Goal: Task Accomplishment & Management: Manage account settings

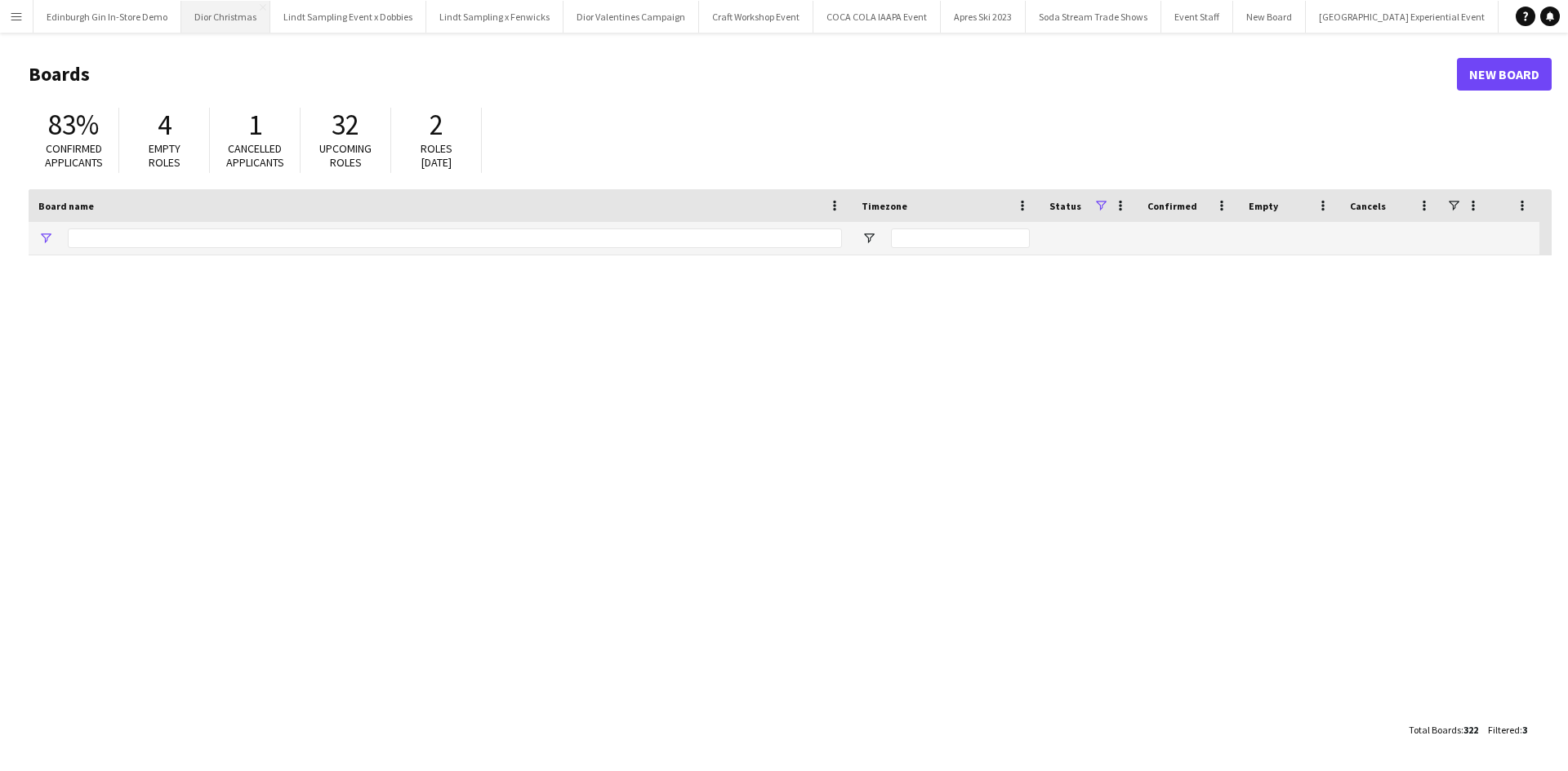
type input "**********"
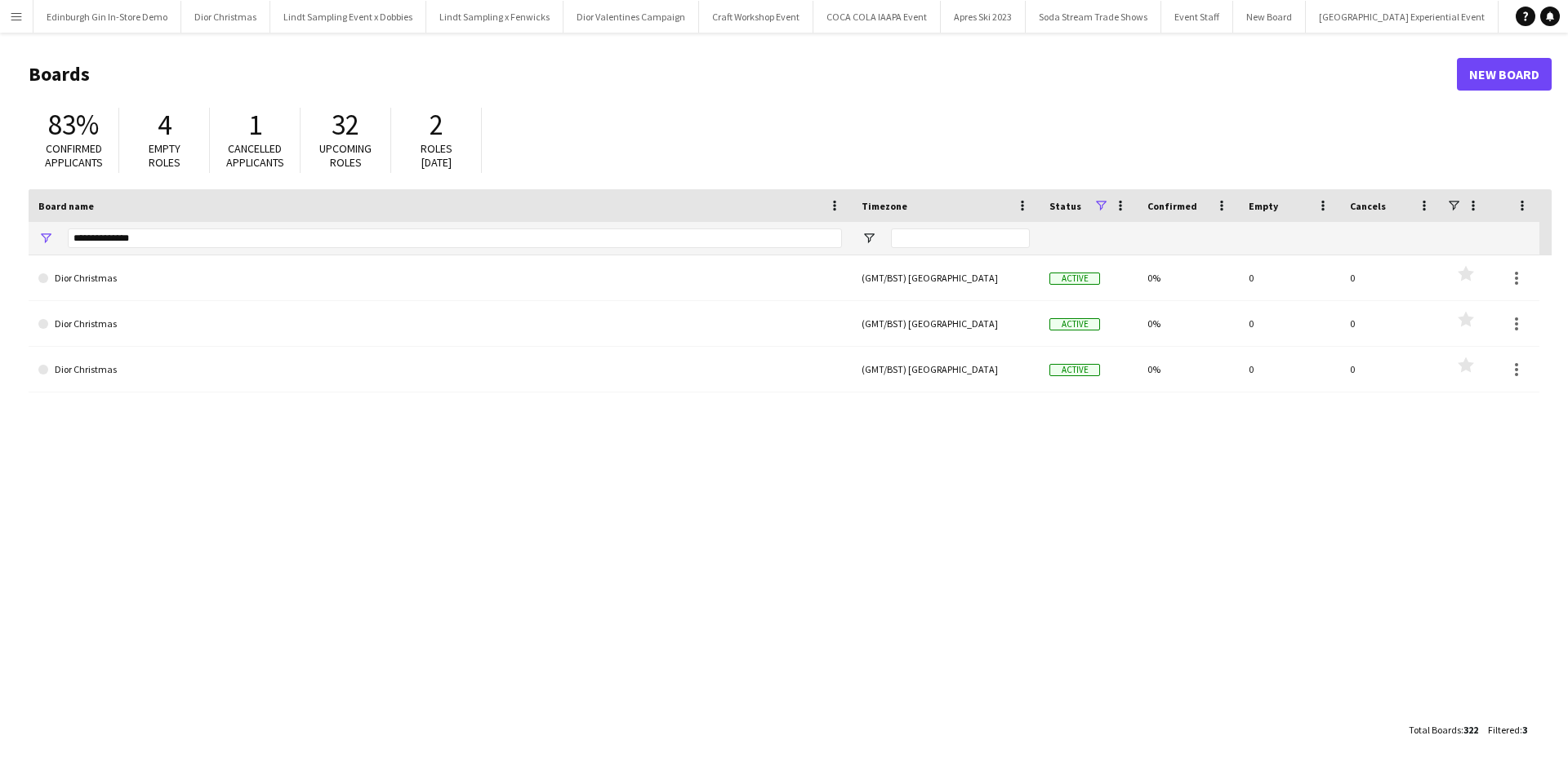
click at [13, 22] on app-icon "Menu" at bounding box center [16, 16] width 13 height 13
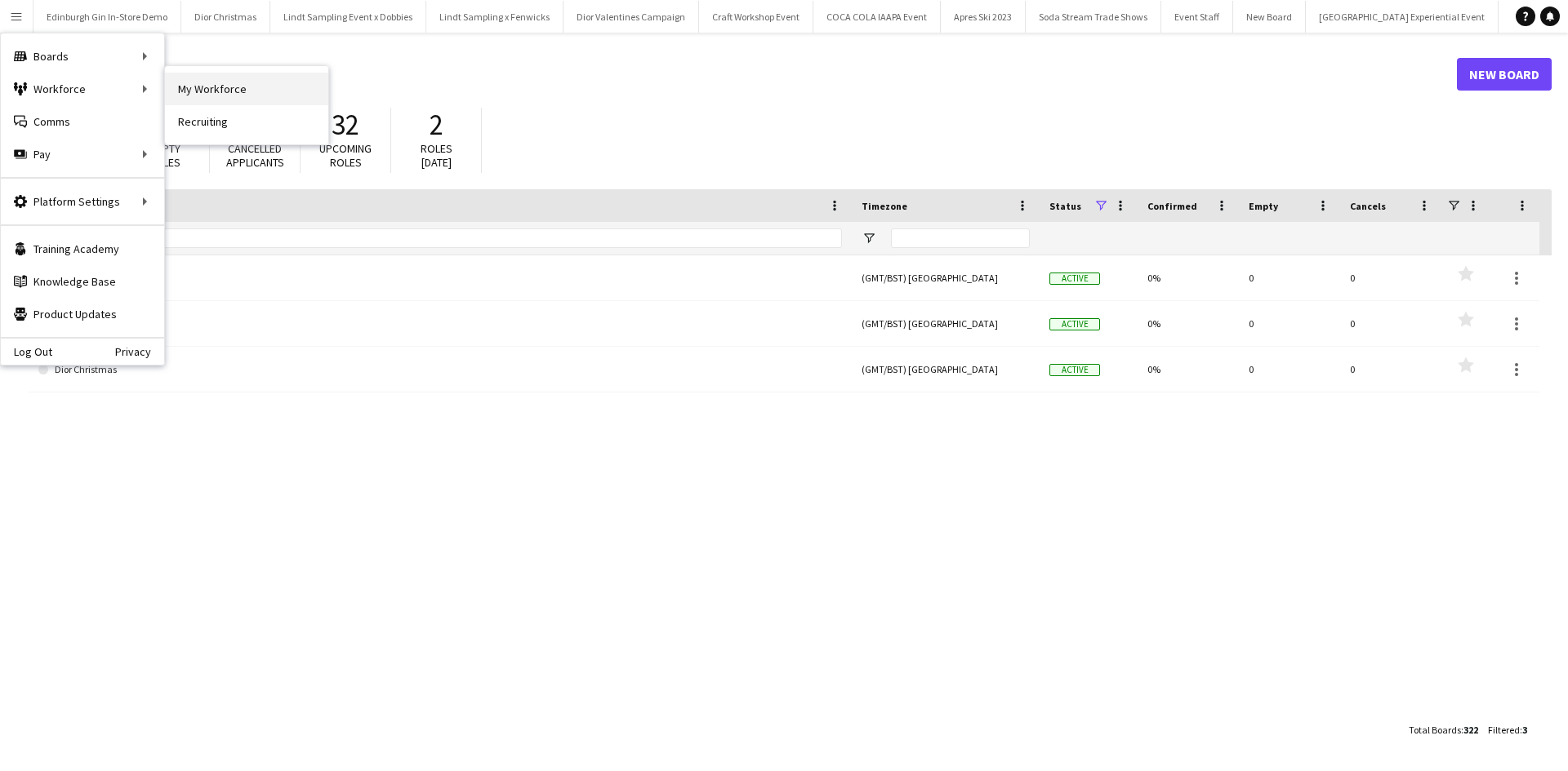
click at [242, 97] on link "My Workforce" at bounding box center [247, 89] width 163 height 32
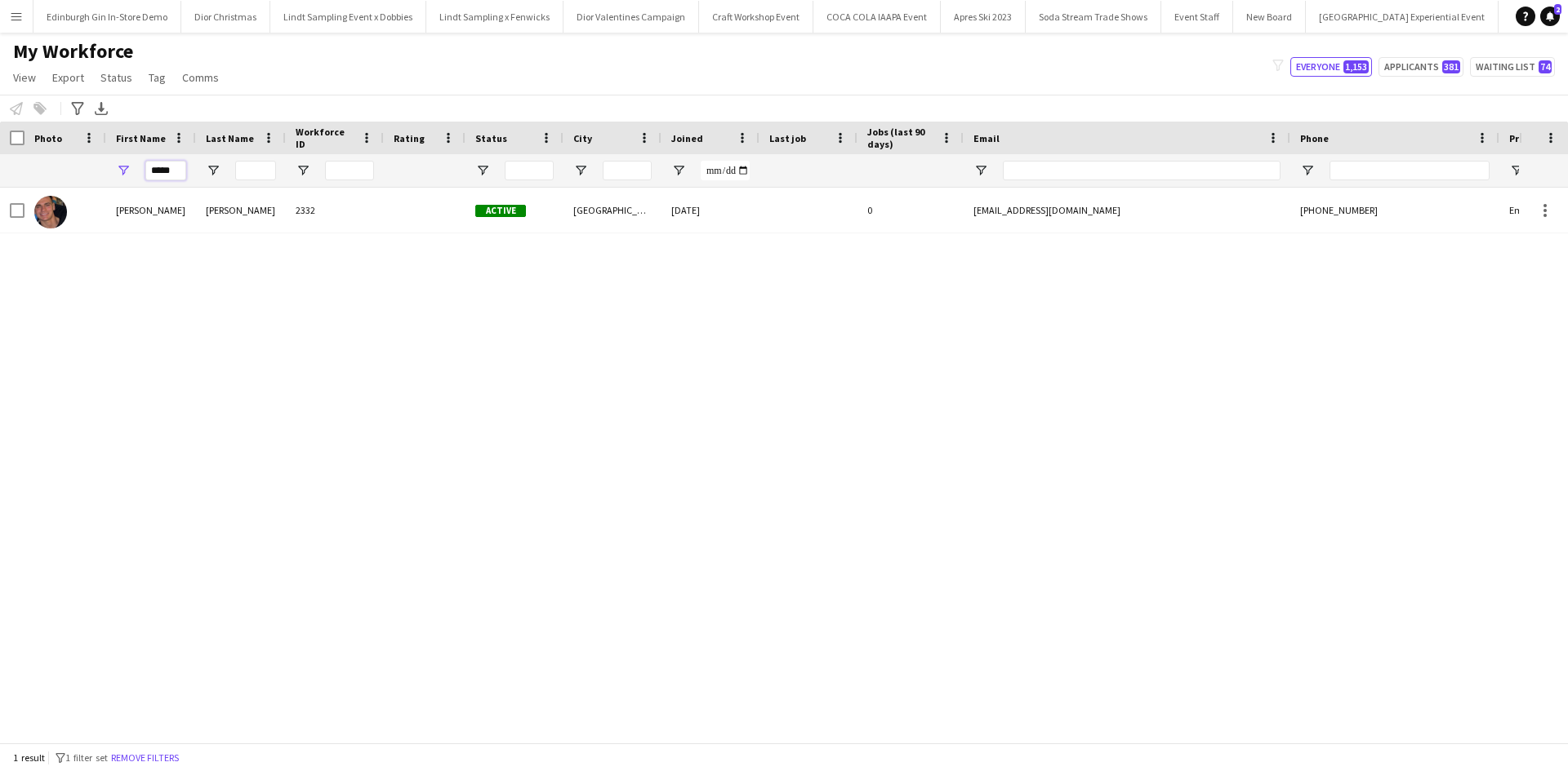
drag, startPoint x: 179, startPoint y: 169, endPoint x: 140, endPoint y: 160, distance: 40.0
click at [140, 160] on div "*****" at bounding box center [151, 170] width 90 height 32
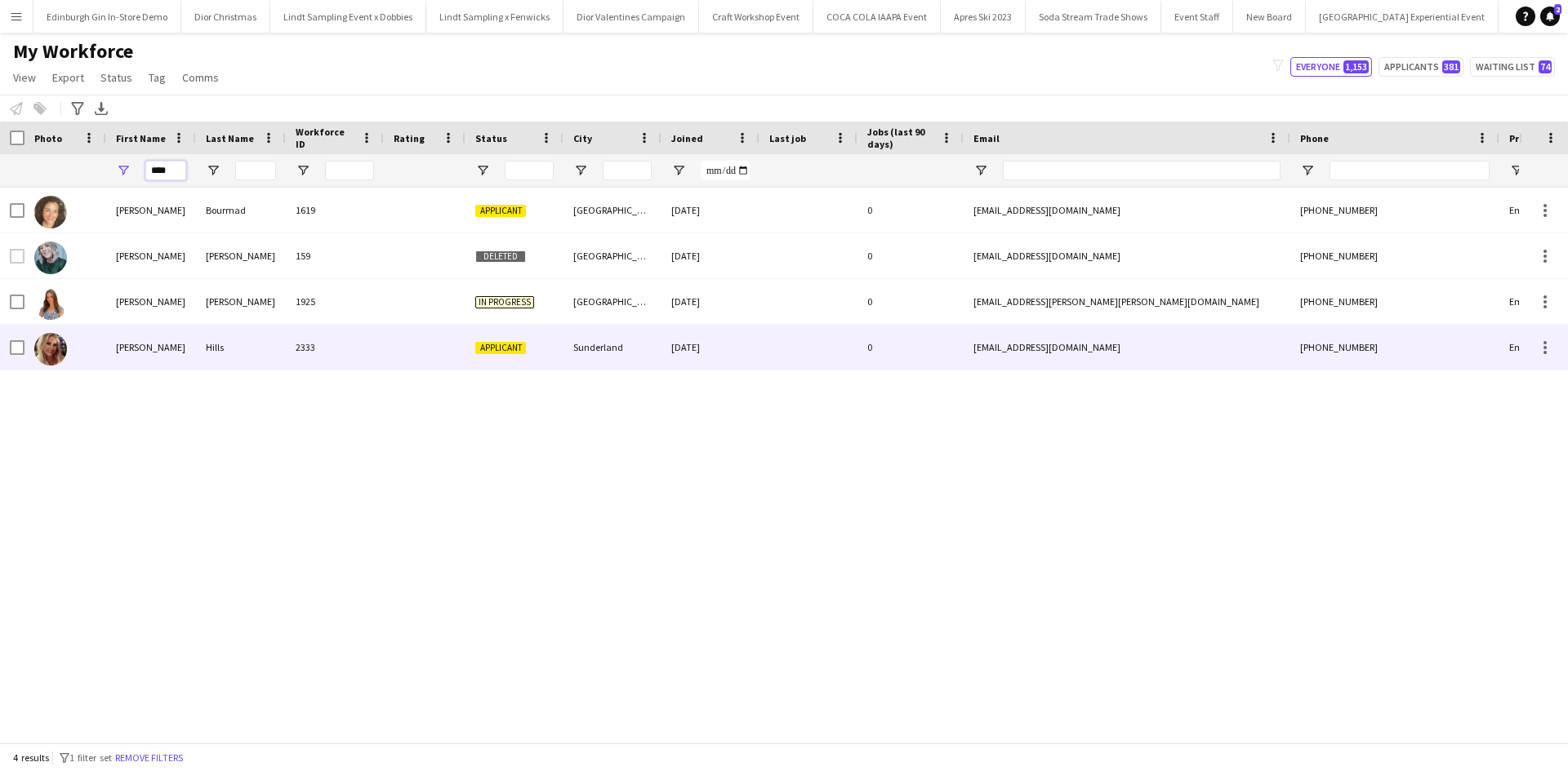
type input "****"
click at [114, 349] on div "Liza" at bounding box center [151, 347] width 90 height 45
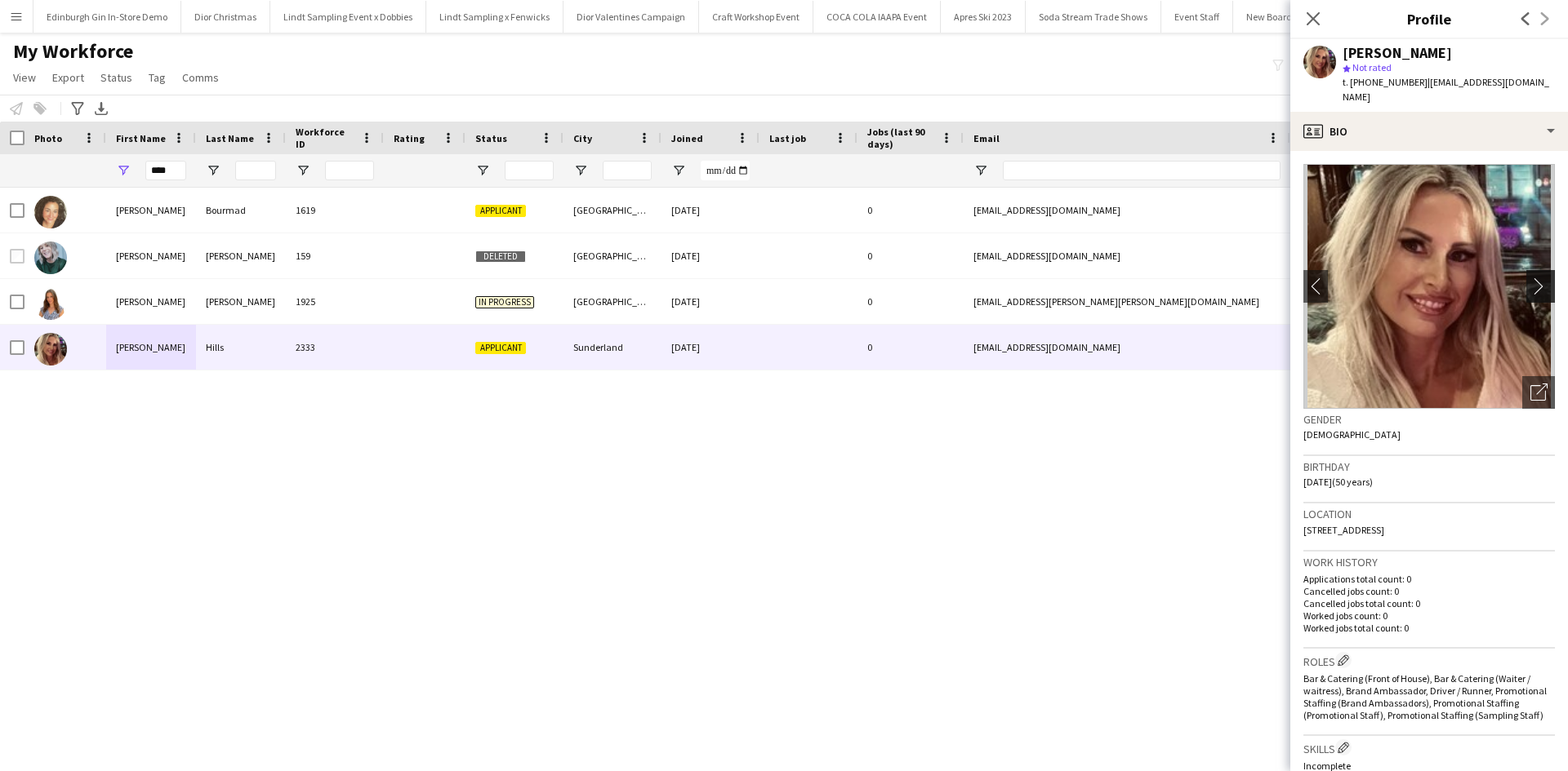
click at [1530, 278] on app-icon "chevron-right" at bounding box center [1543, 286] width 25 height 17
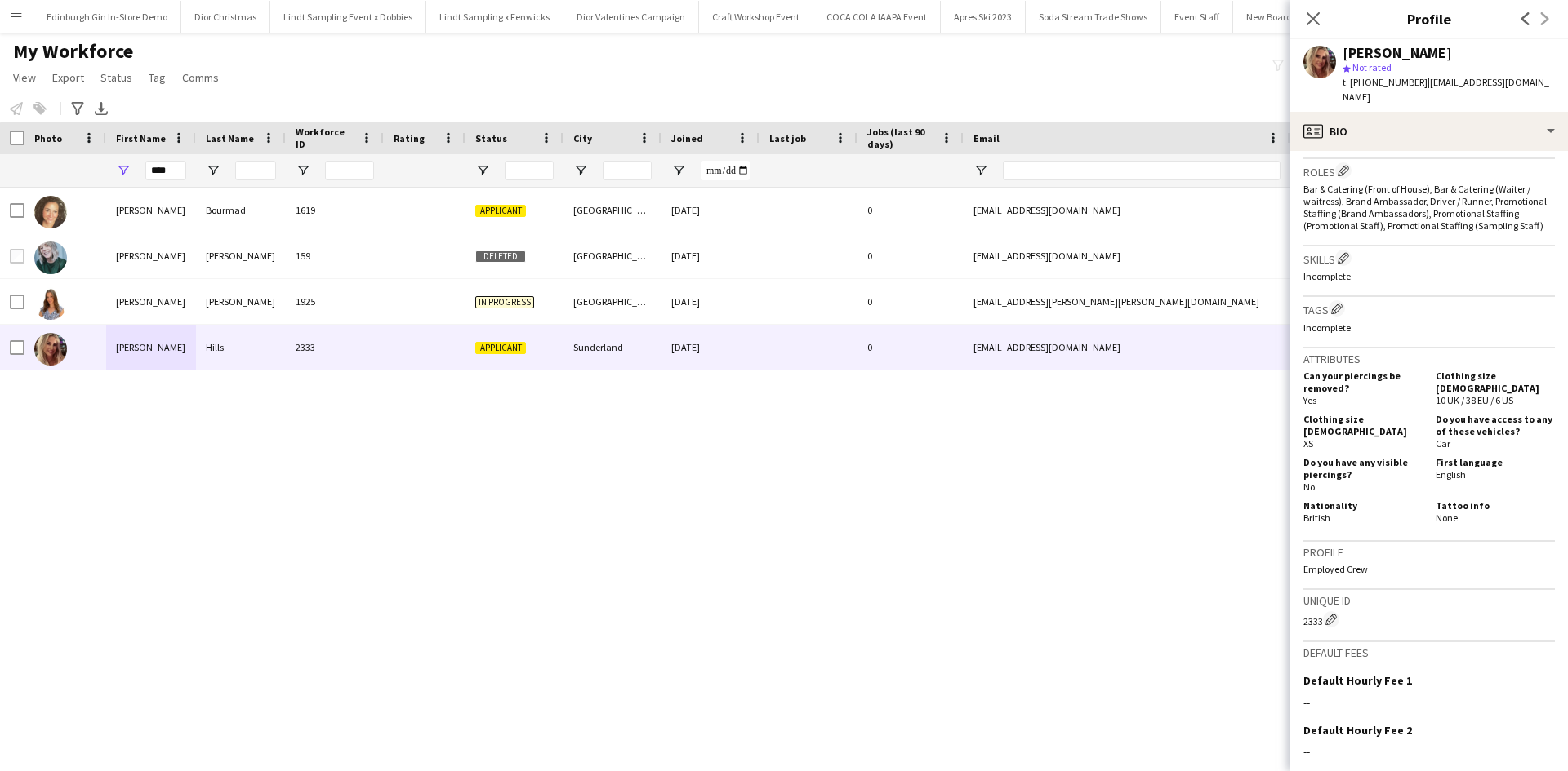
scroll to position [645, 0]
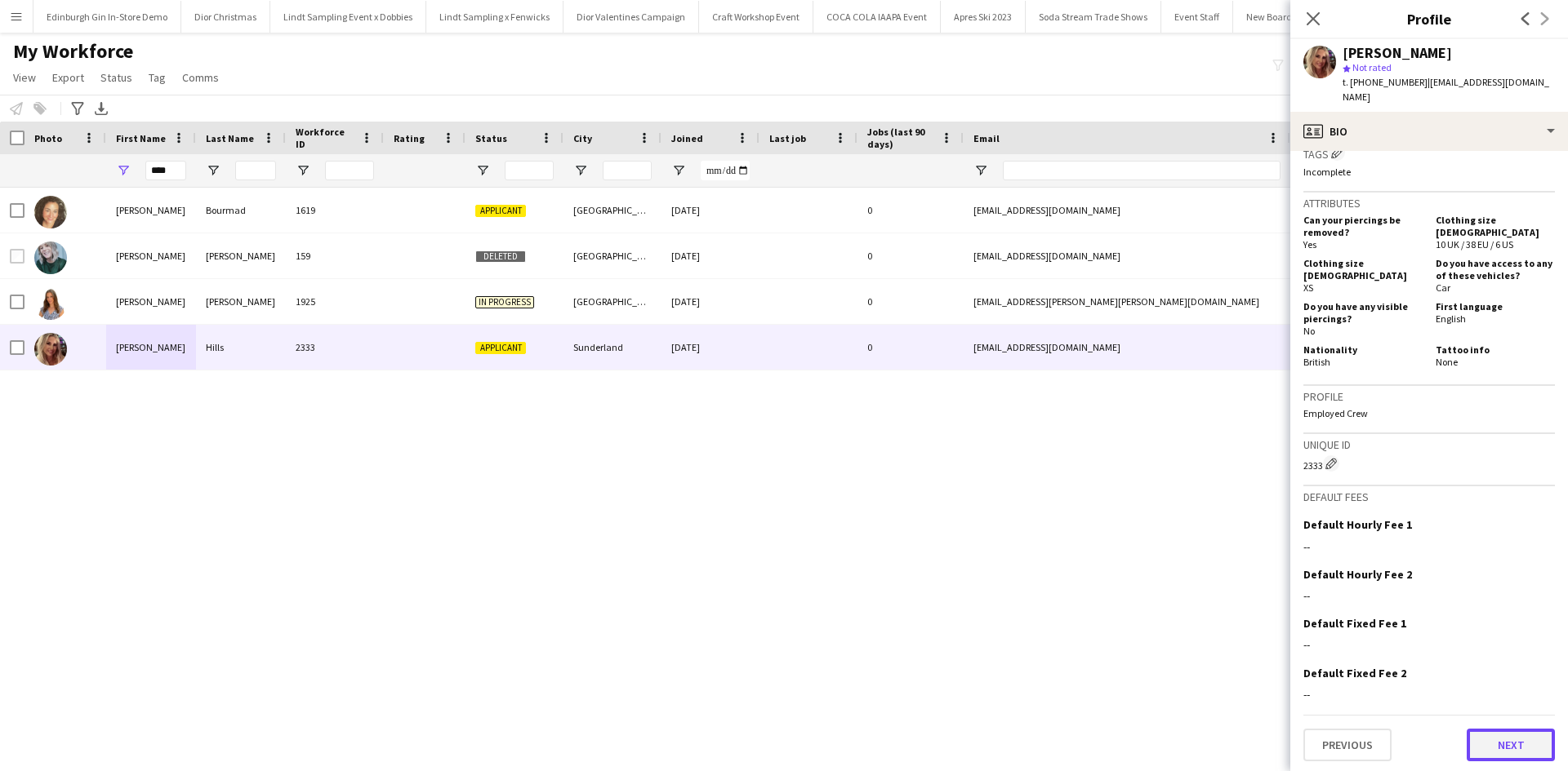
click at [1503, 744] on button "Next" at bounding box center [1511, 745] width 88 height 32
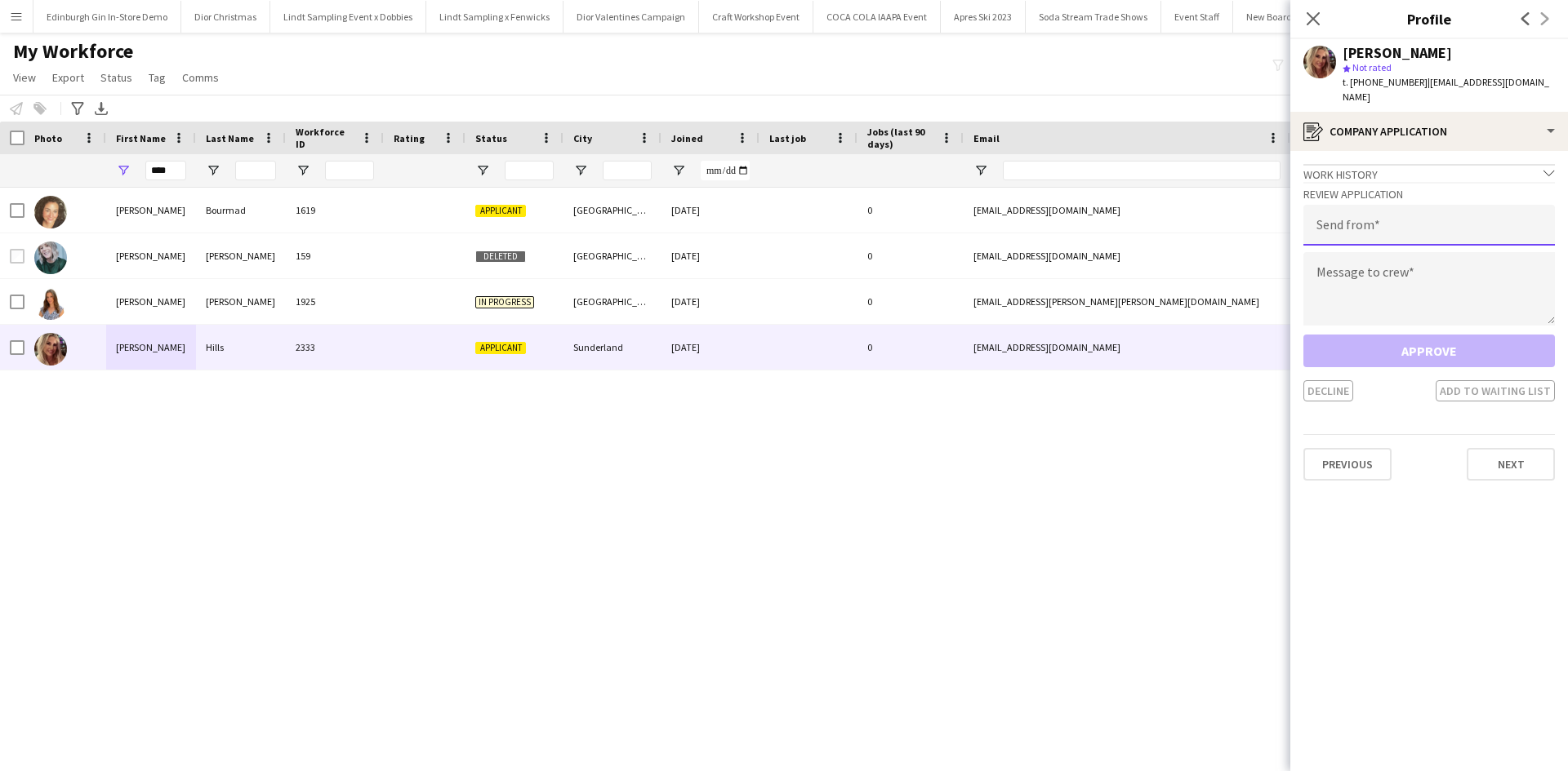
click at [1348, 205] on input "email" at bounding box center [1429, 226] width 251 height 41
type input "**********"
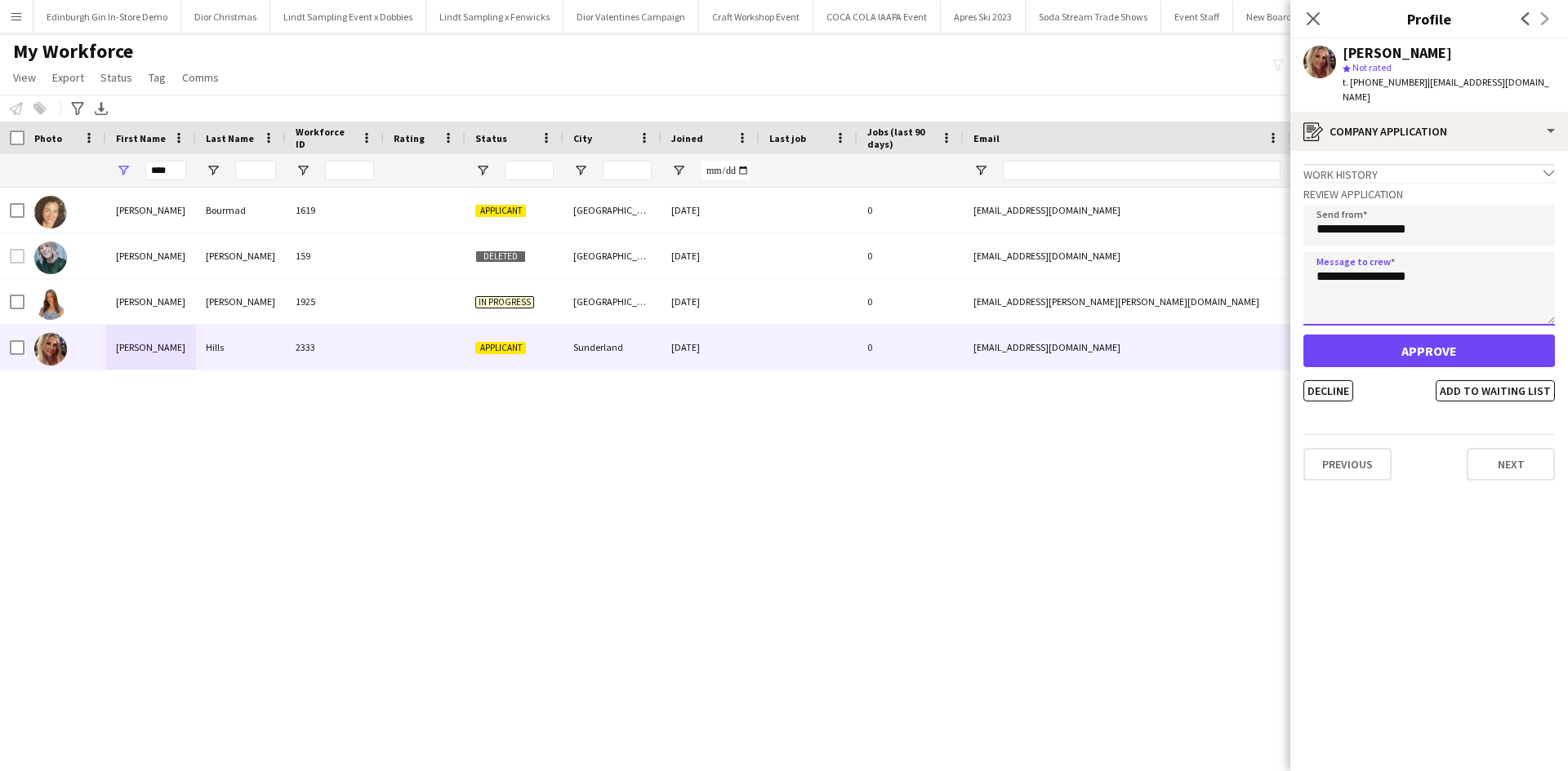
type textarea "**********"
click at [1382, 334] on button "Approve" at bounding box center [1429, 351] width 251 height 32
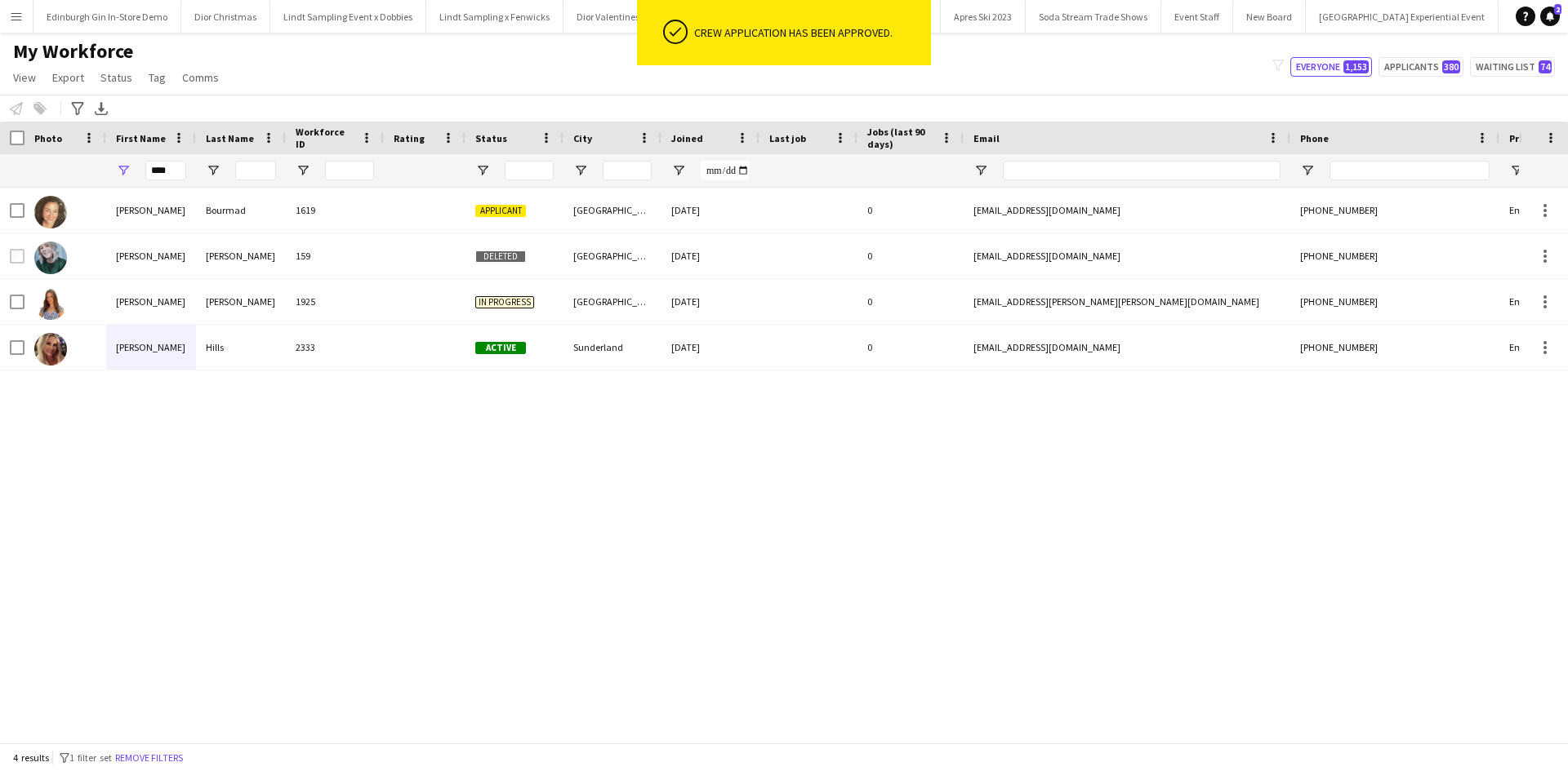
click at [13, 12] on app-icon "Menu" at bounding box center [16, 16] width 13 height 13
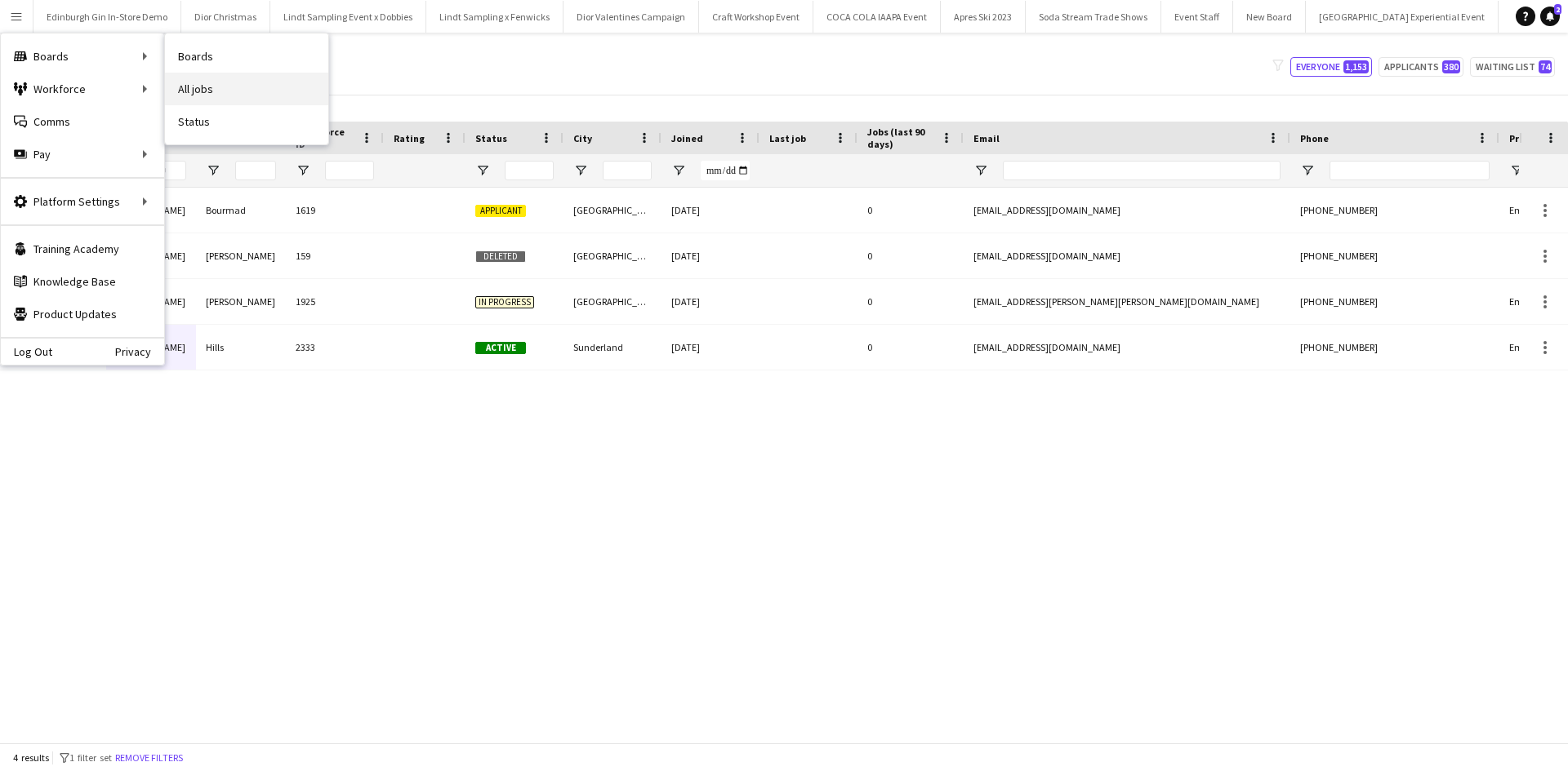
click at [238, 88] on link "All jobs" at bounding box center [247, 89] width 163 height 32
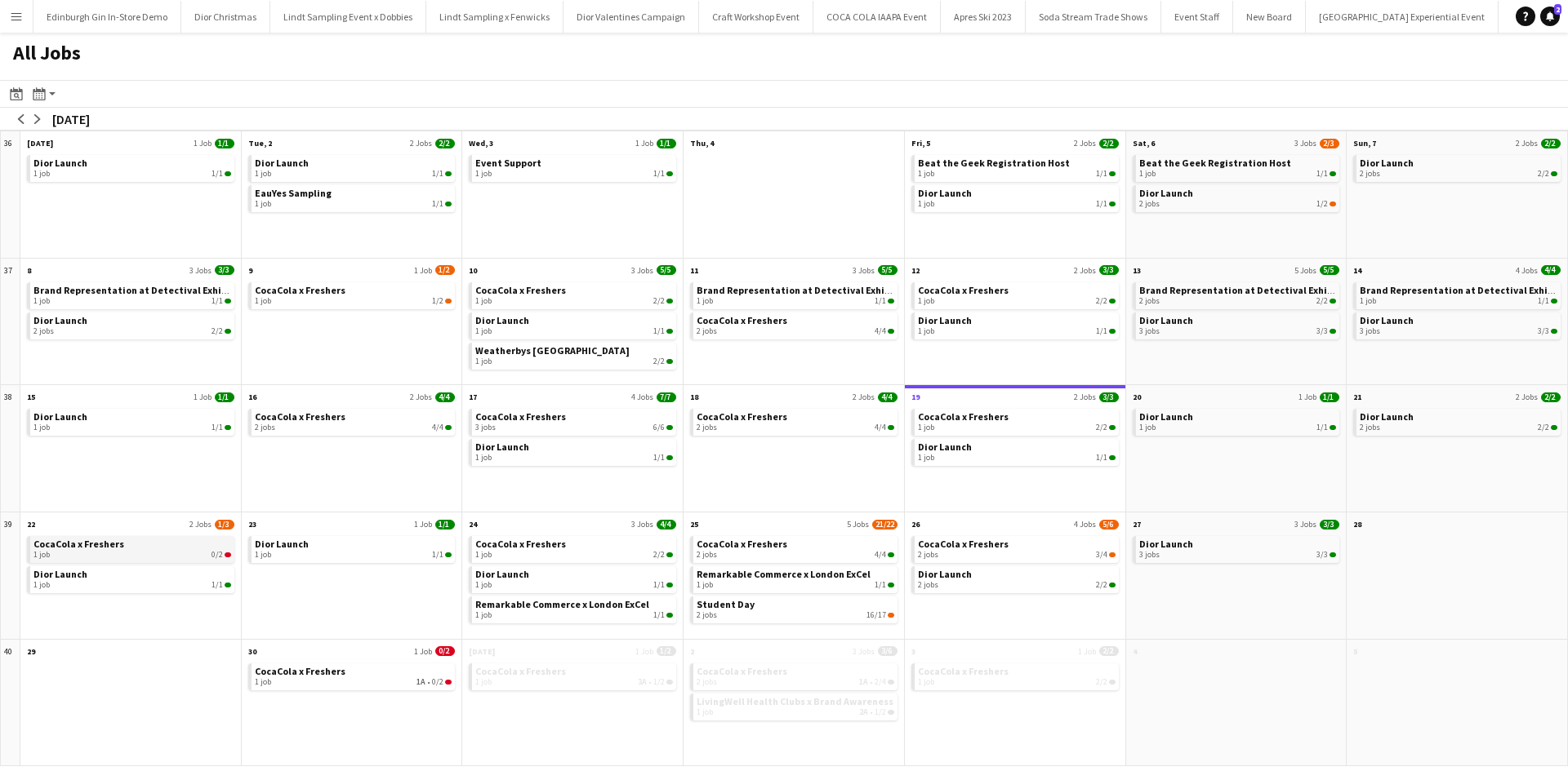
click at [118, 554] on div "1 job 0/2" at bounding box center [132, 555] width 197 height 10
click at [946, 557] on div "2 jobs 3/4" at bounding box center [1016, 555] width 197 height 10
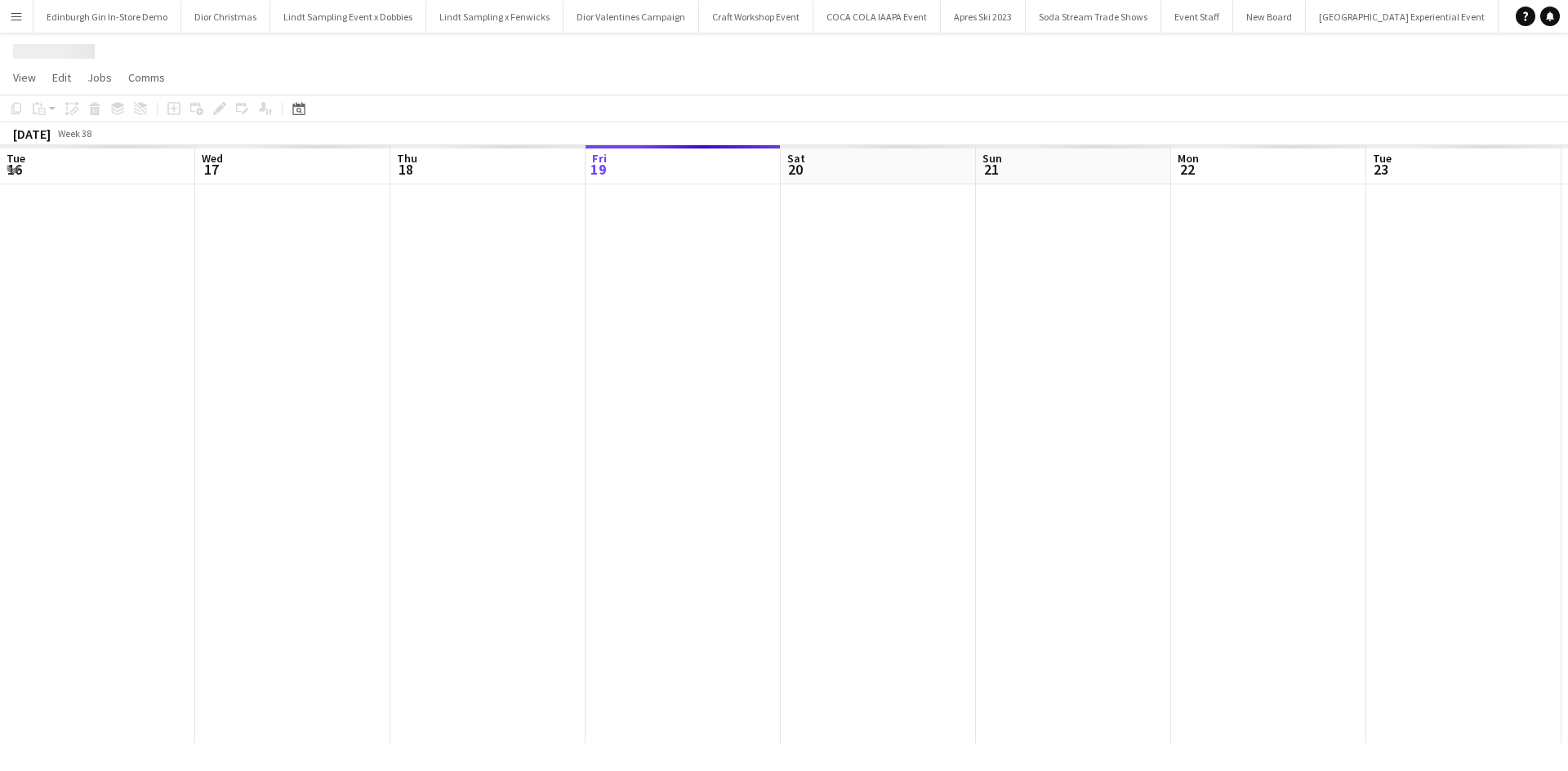
scroll to position [0, 390]
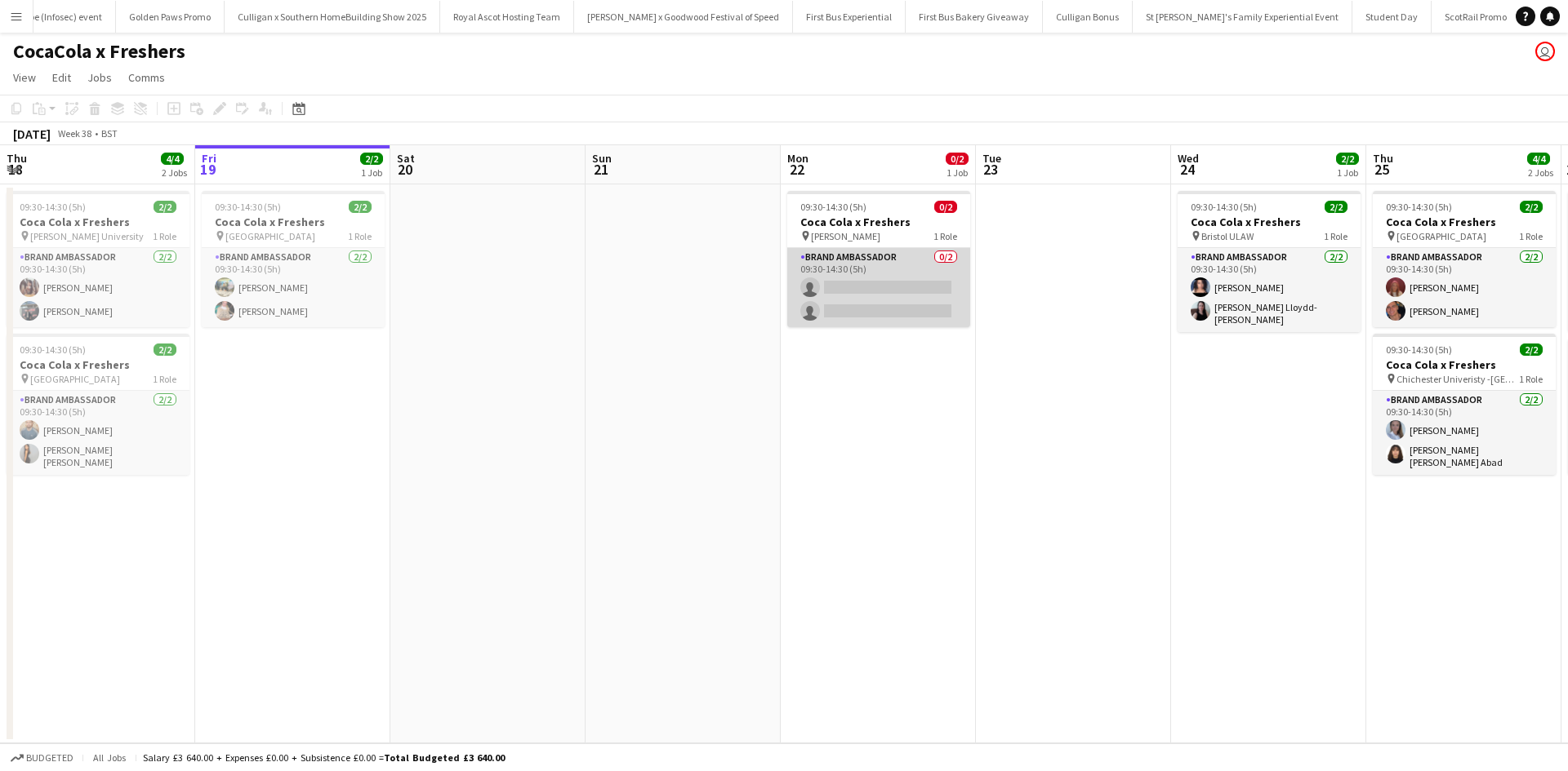
click at [874, 277] on app-card-role "Brand Ambassador 0/2 09:30-14:30 (5h) single-neutral-actions single-neutral-act…" at bounding box center [879, 288] width 183 height 79
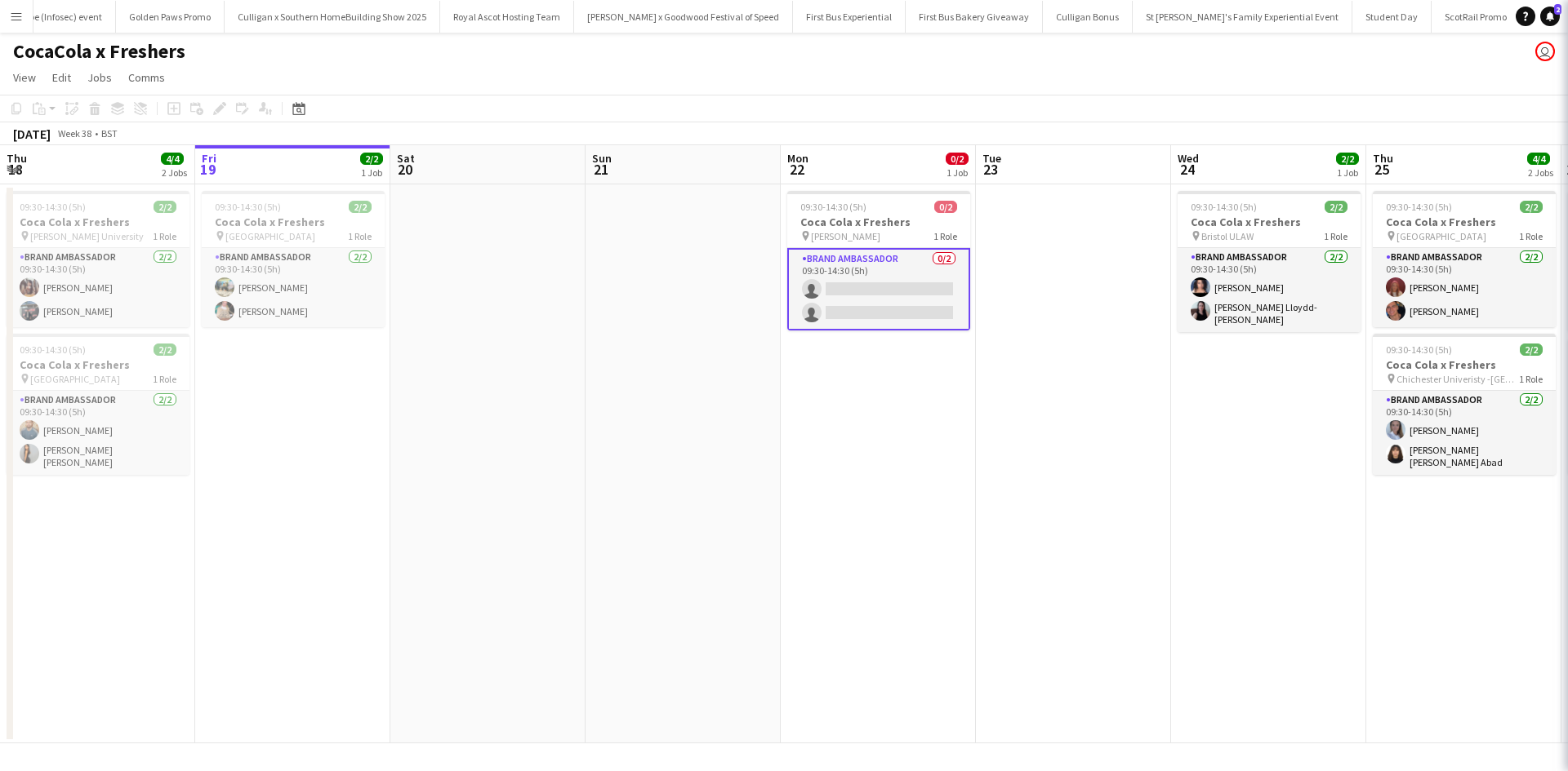
scroll to position [0, 16343]
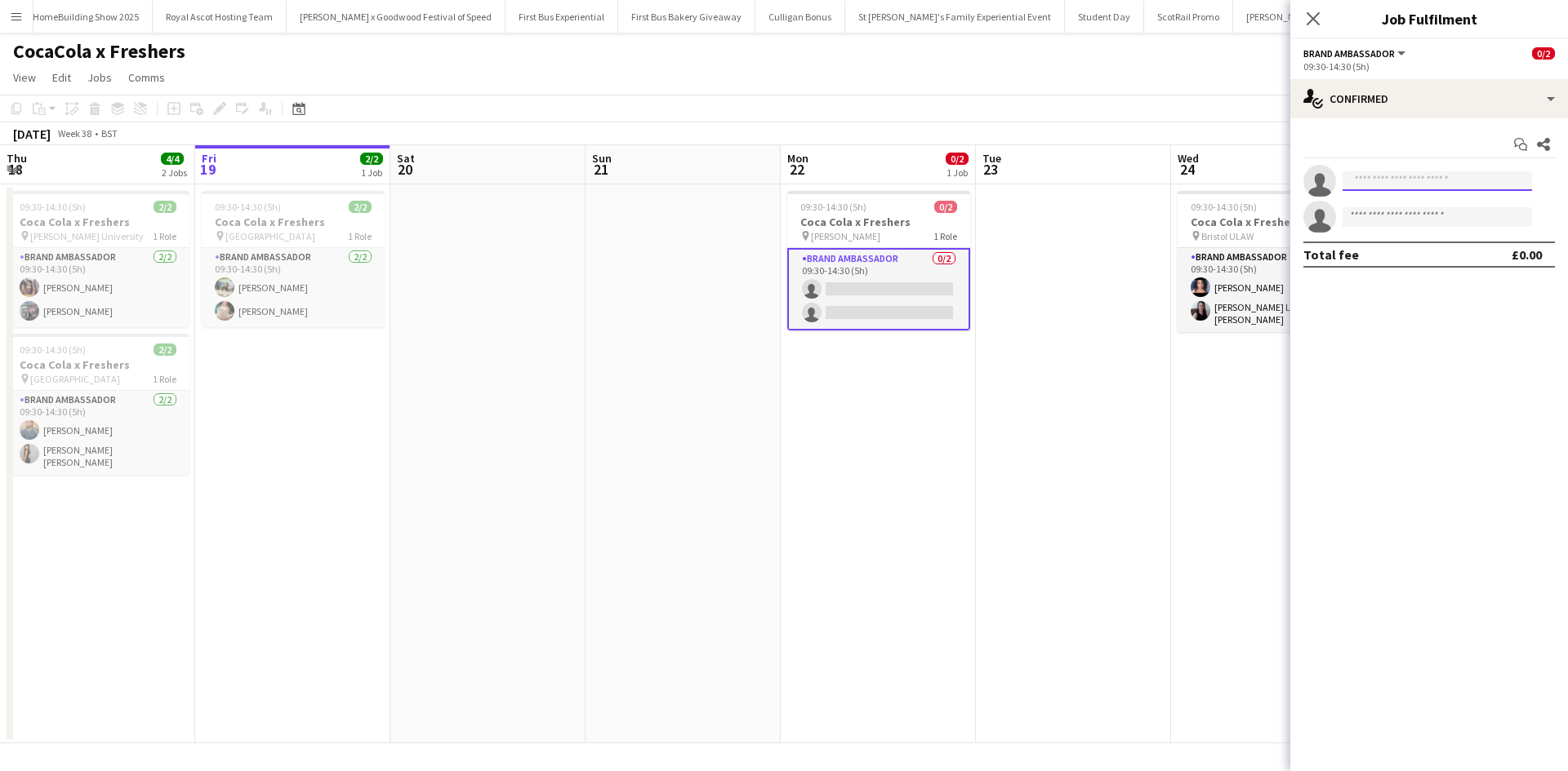
click at [1466, 178] on input at bounding box center [1437, 181] width 189 height 20
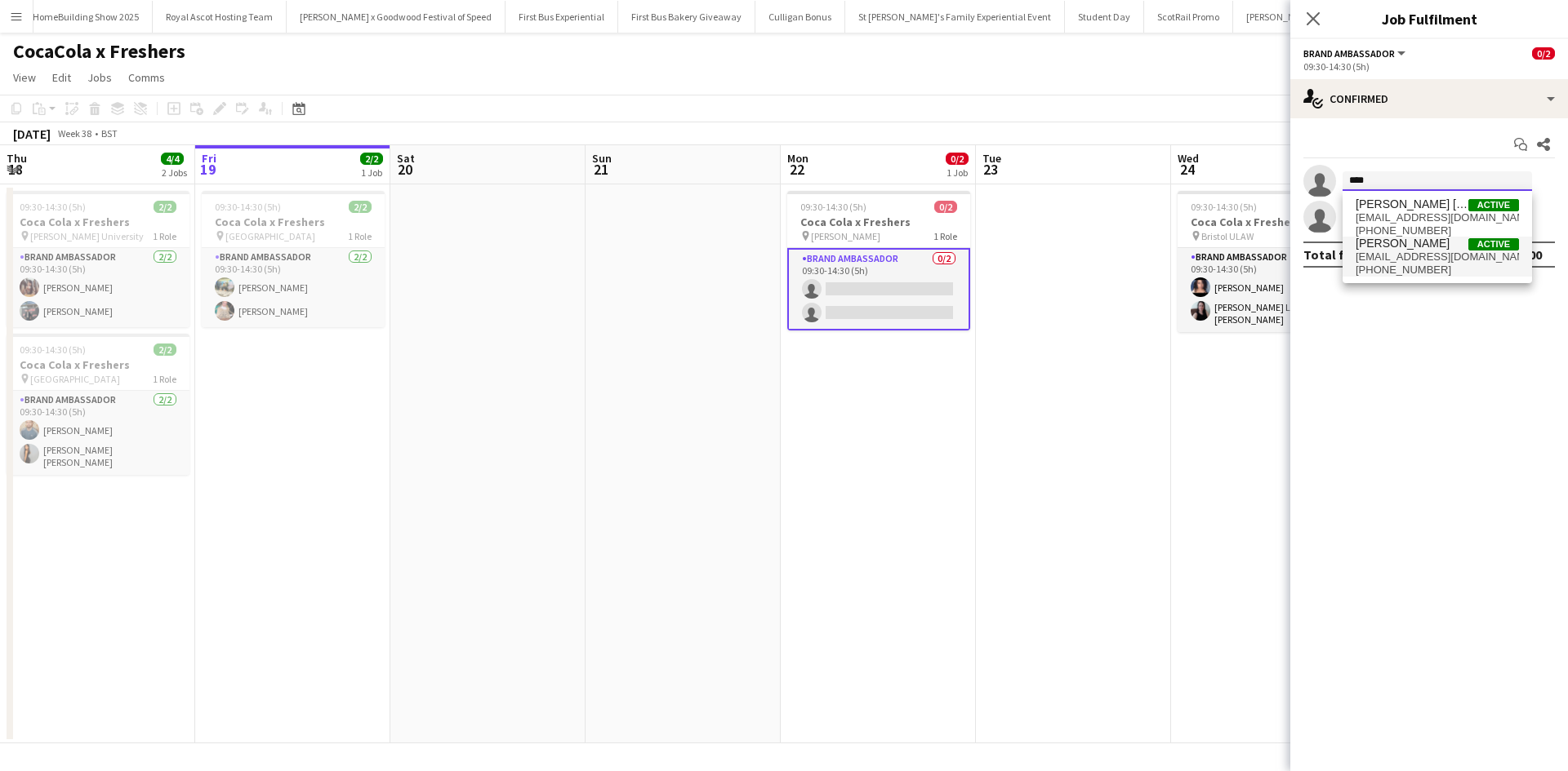
type input "****"
click at [1399, 248] on span "[PERSON_NAME]" at bounding box center [1403, 243] width 94 height 13
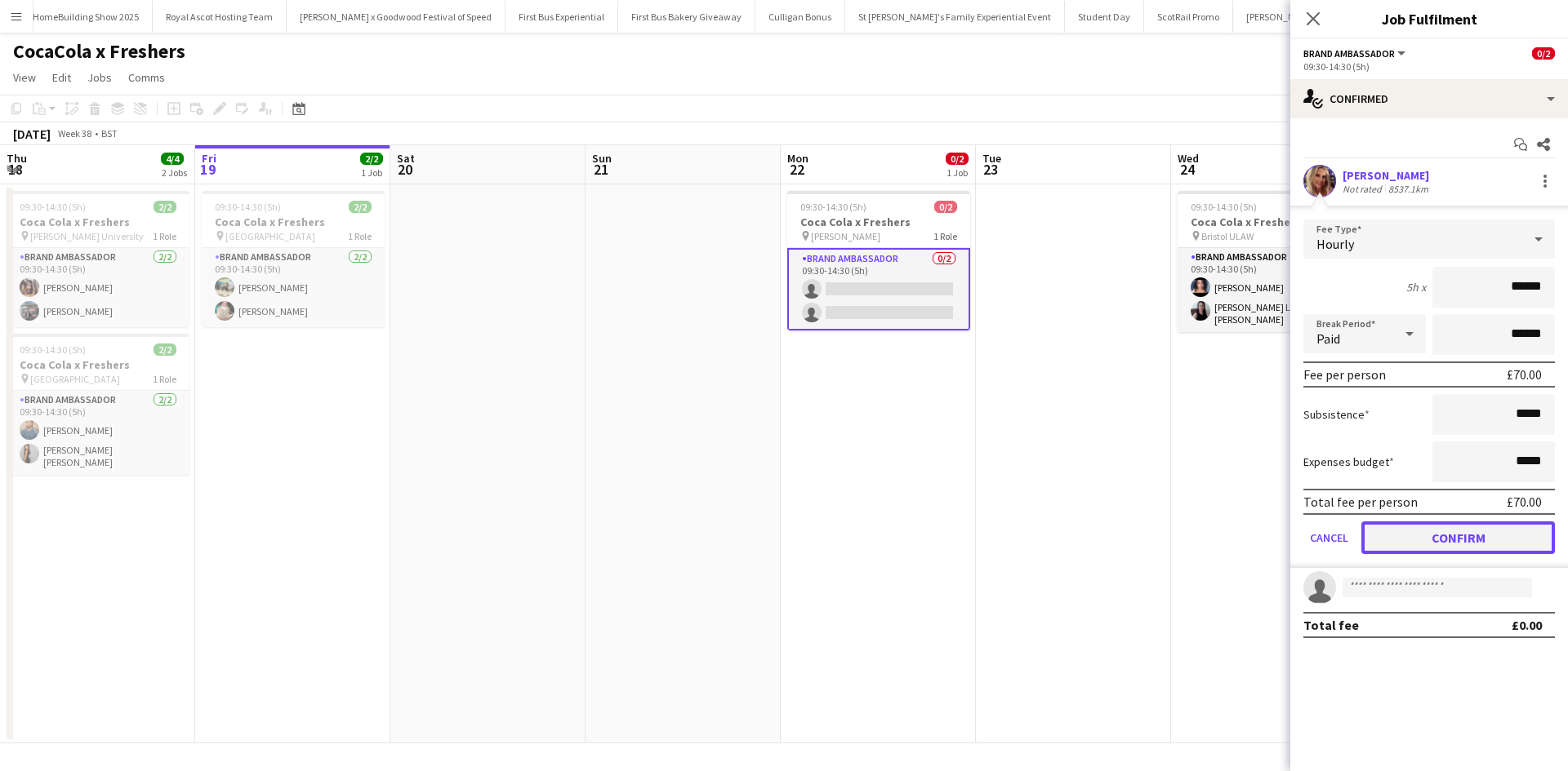
click at [1484, 530] on button "Confirm" at bounding box center [1459, 538] width 194 height 32
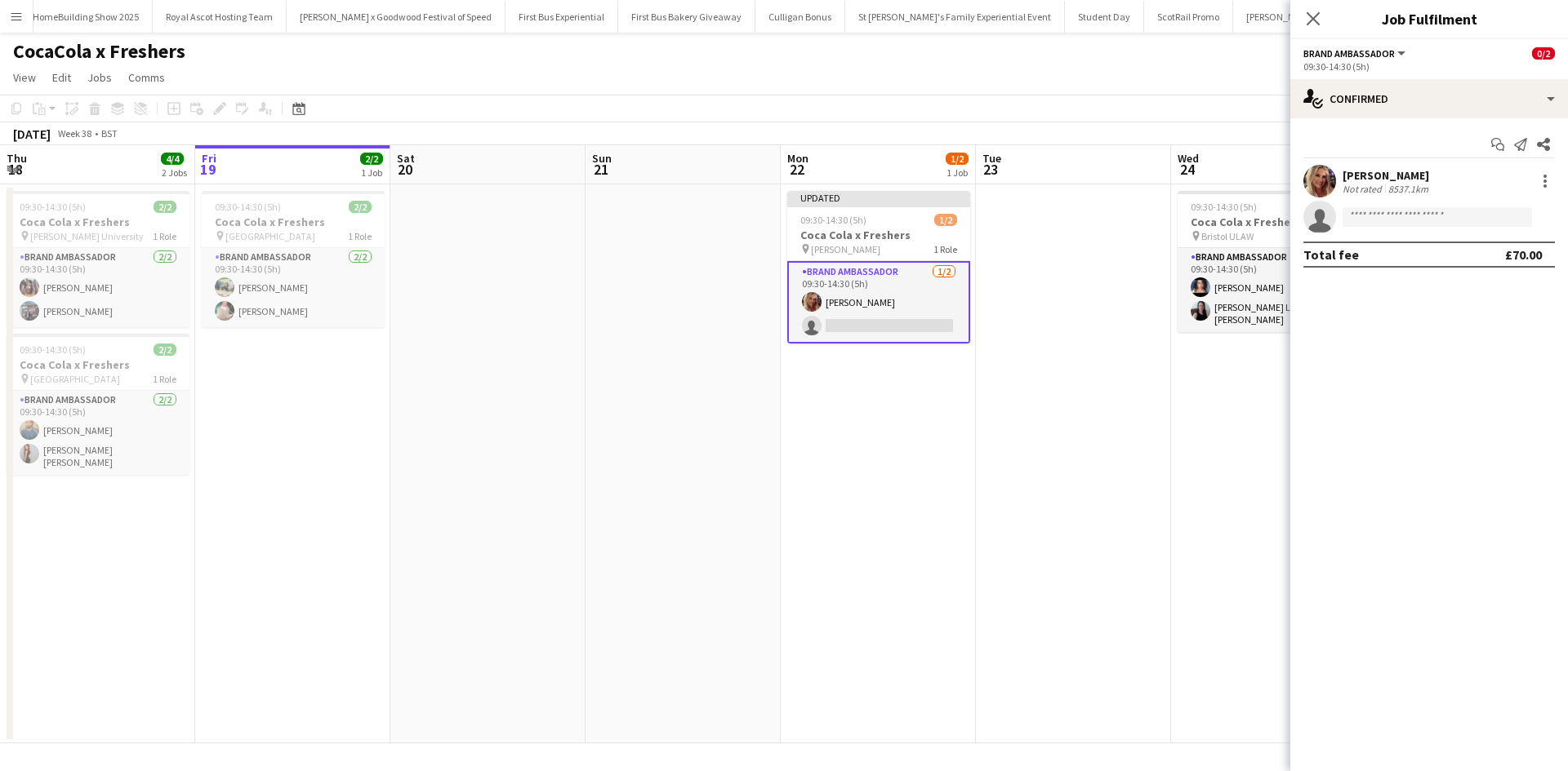
click at [1130, 525] on app-date-cell at bounding box center [1074, 464] width 196 height 559
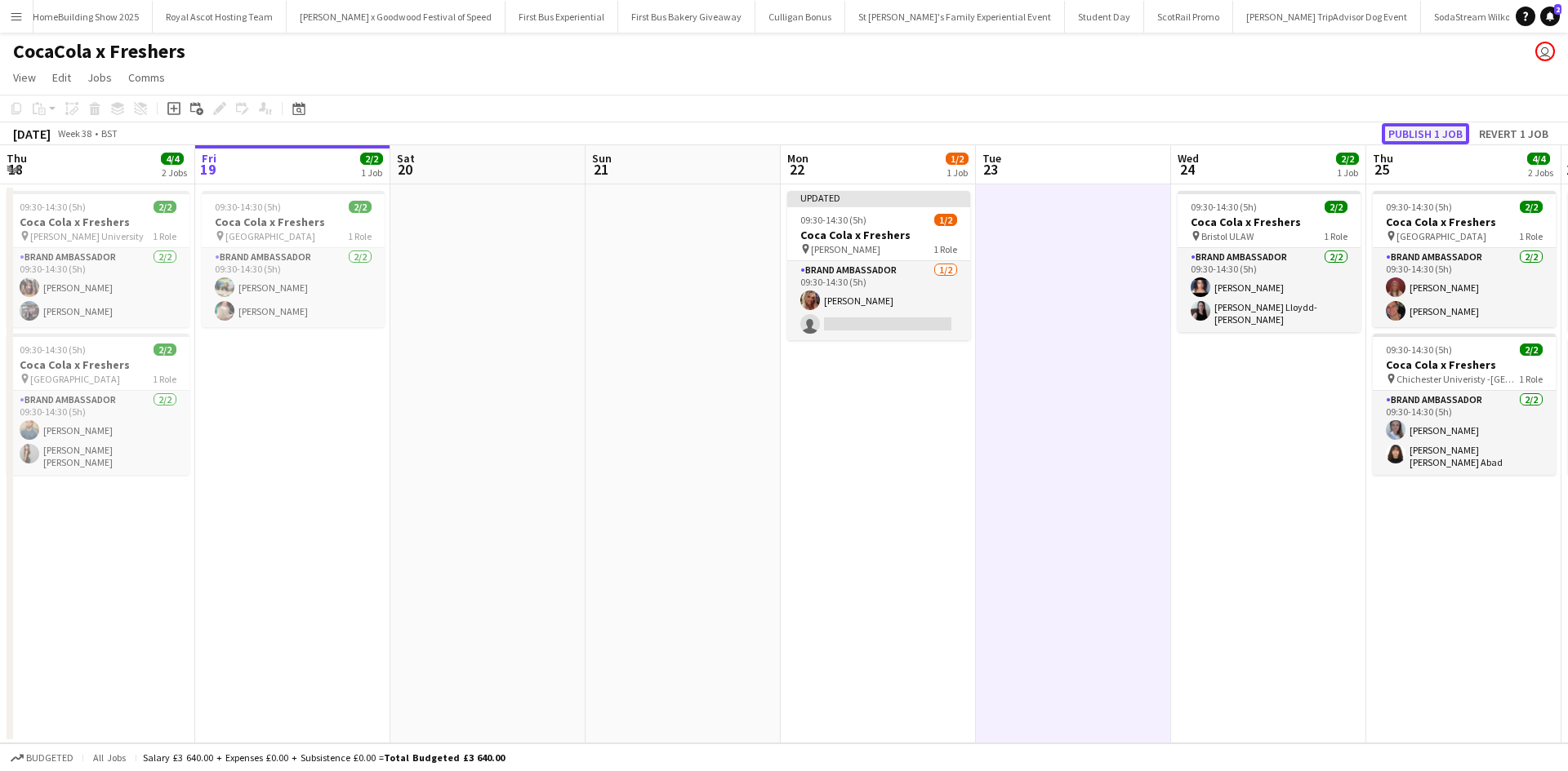
click at [1438, 136] on button "Publish 1 job" at bounding box center [1425, 134] width 87 height 22
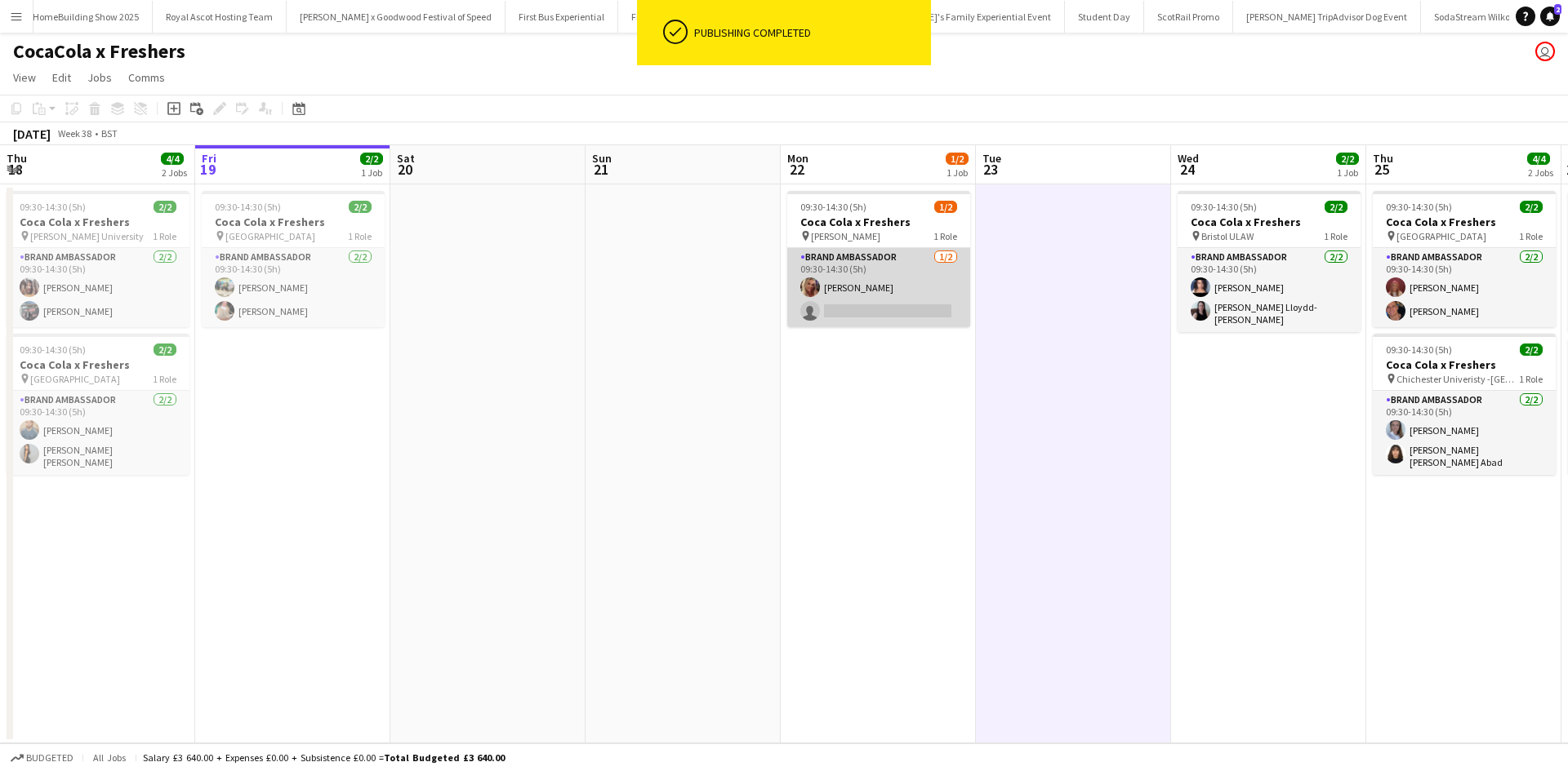
click at [919, 282] on app-card-role "Brand Ambassador 1/2 09:30-14:30 (5h) Liza Hills single-neutral-actions" at bounding box center [879, 288] width 183 height 79
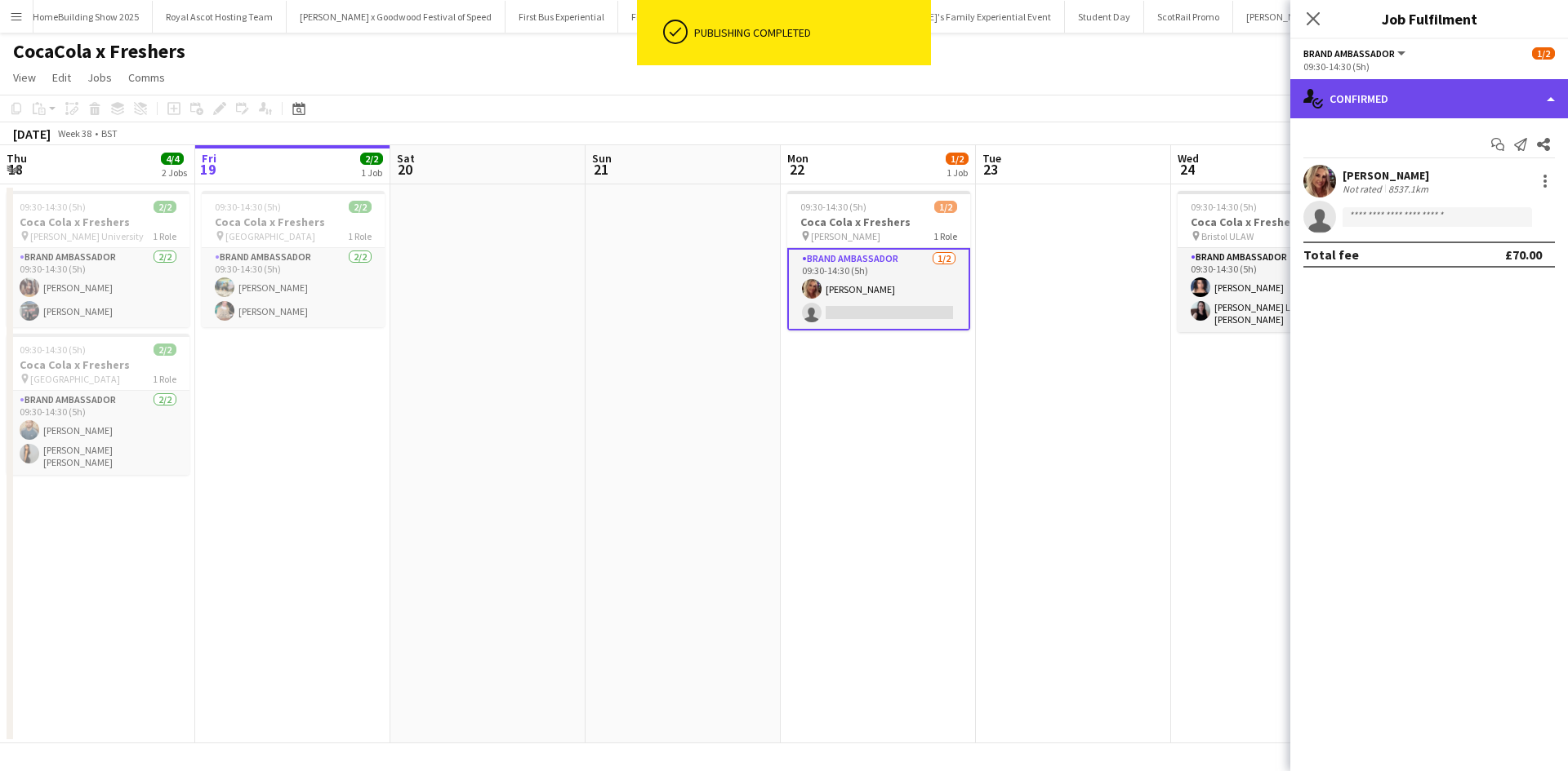
click at [1425, 105] on div "single-neutral-actions-check-2 Confirmed" at bounding box center [1430, 99] width 278 height 39
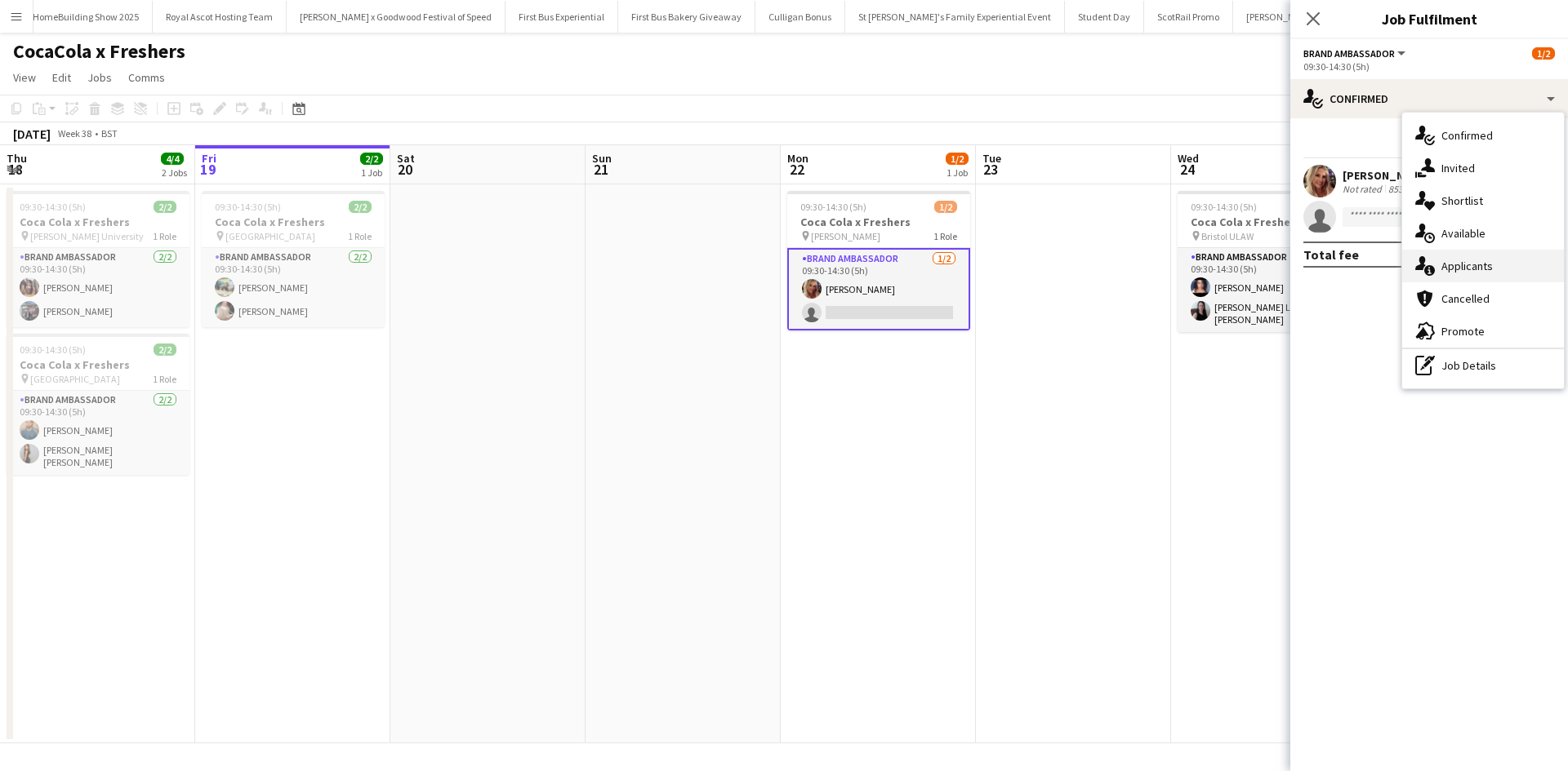
click at [1475, 260] on span "Applicants" at bounding box center [1467, 266] width 51 height 14
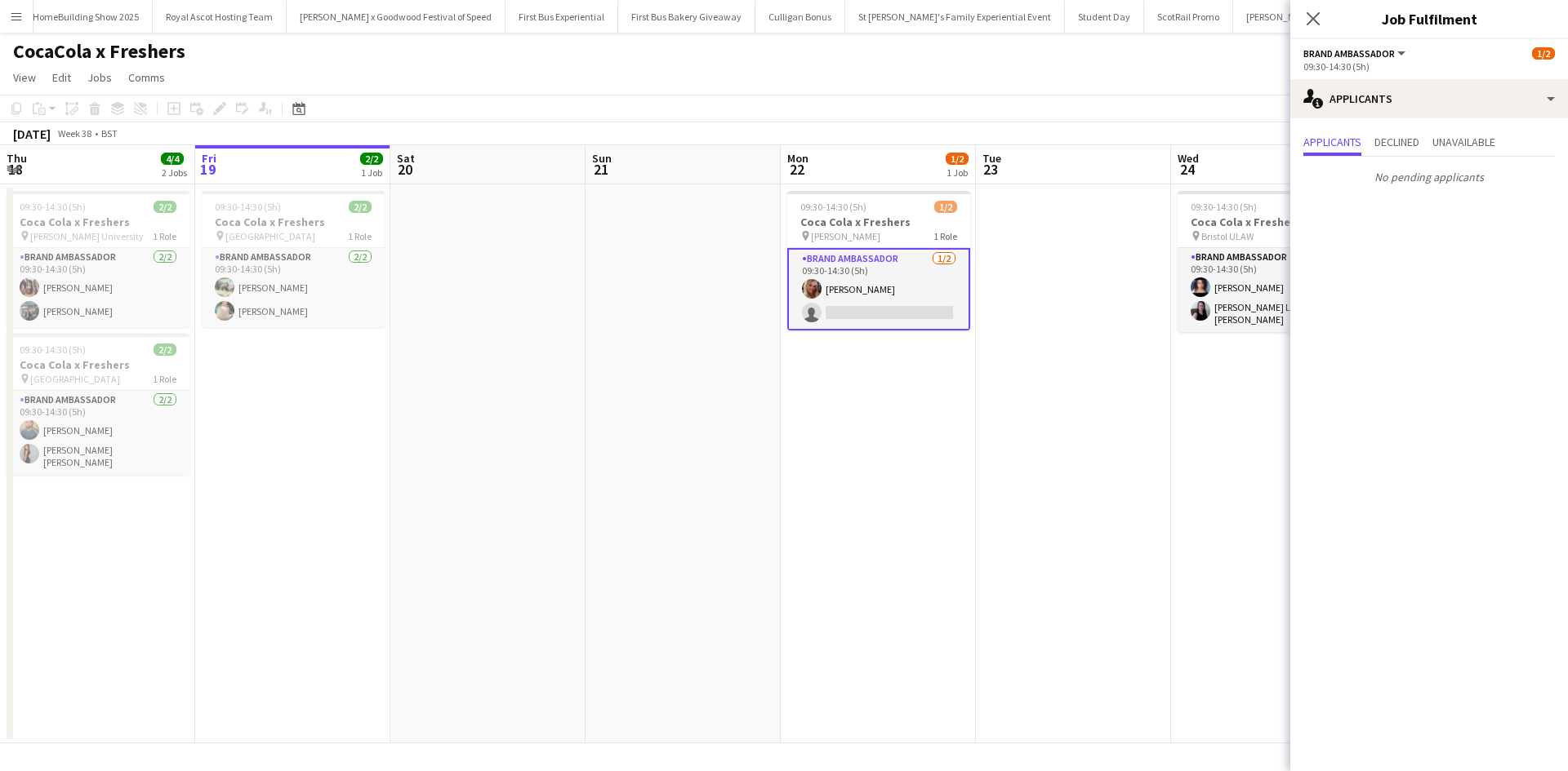
click at [1231, 505] on app-date-cell "09:30-14:30 (5h) 2/2 Coca Cola x Freshers pin Bristol ULAW 1 Role Brand Ambassa…" at bounding box center [1269, 464] width 196 height 559
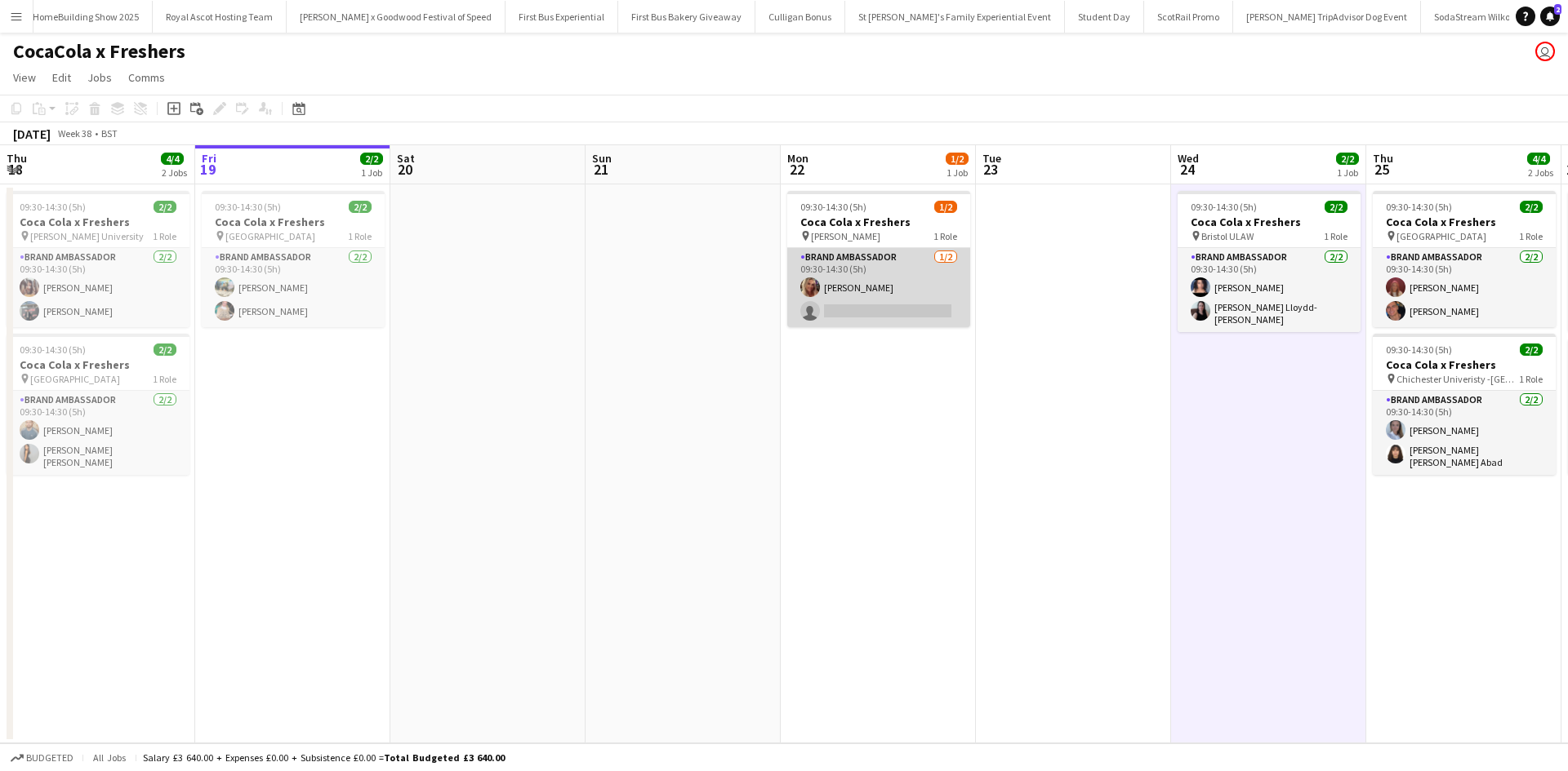
click at [828, 282] on app-card-role "Brand Ambassador 1/2 09:30-14:30 (5h) Liza Hills single-neutral-actions" at bounding box center [879, 288] width 183 height 79
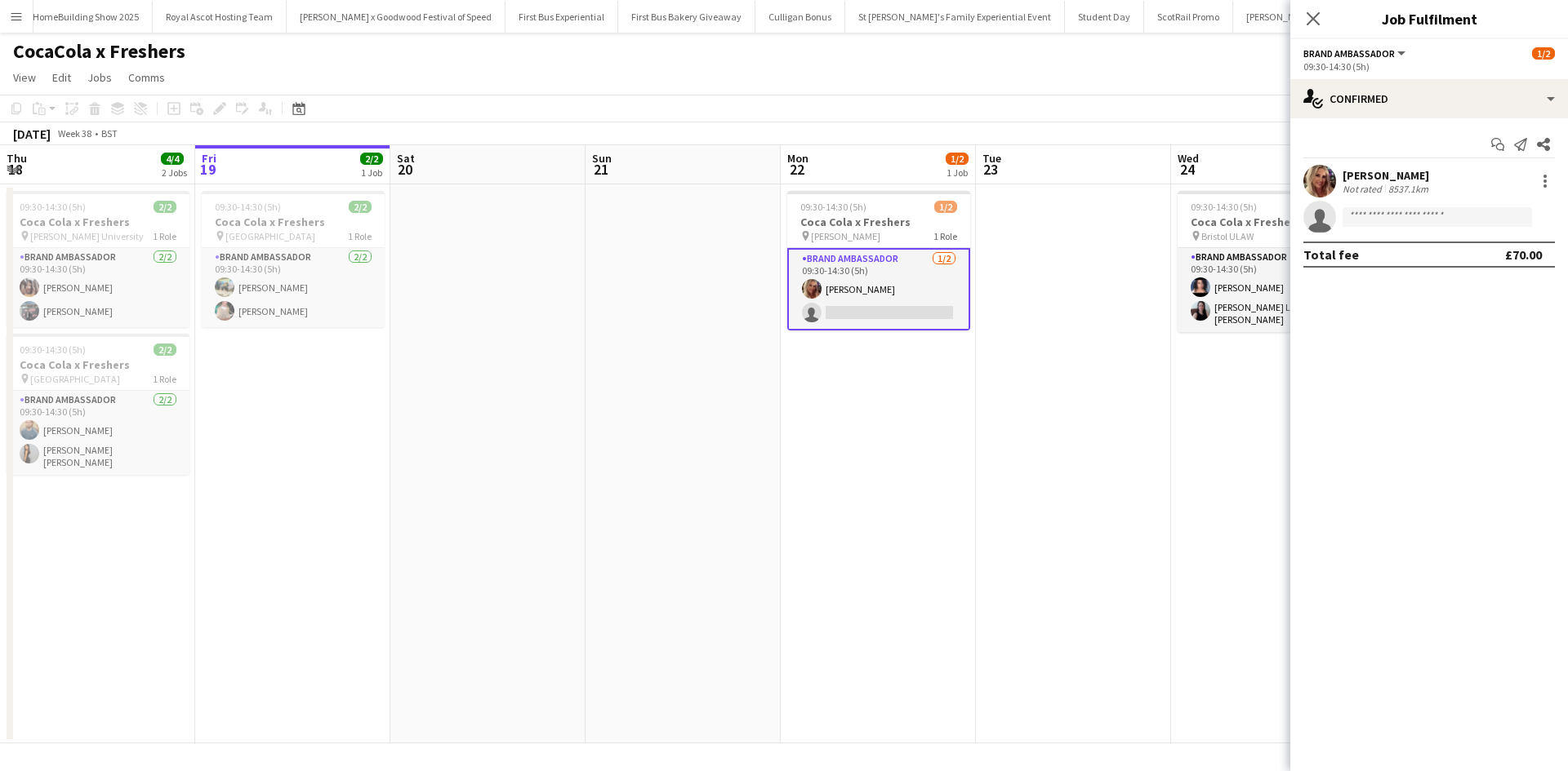
click at [1374, 169] on div "[PERSON_NAME]" at bounding box center [1387, 176] width 89 height 14
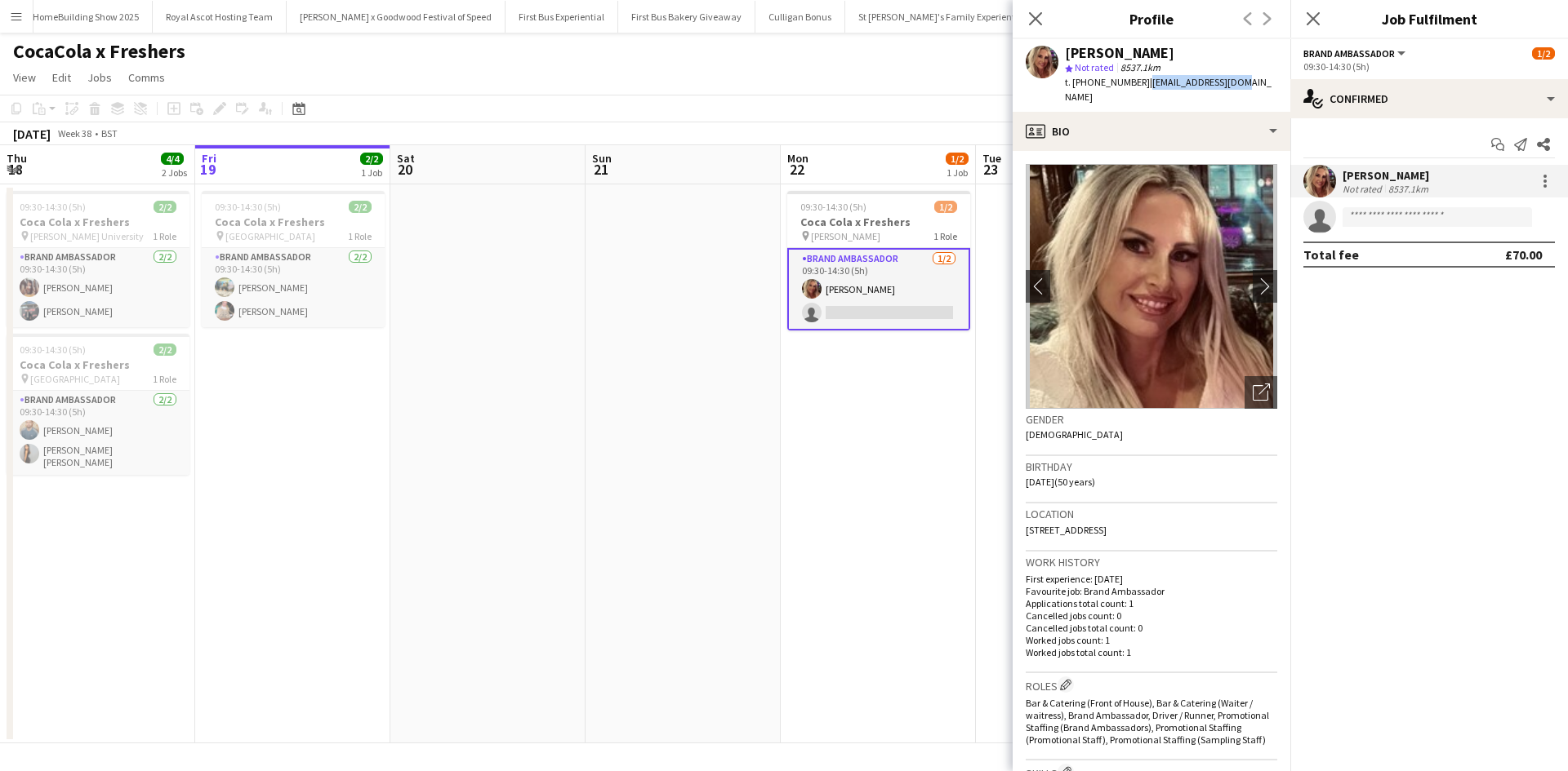
drag, startPoint x: 1138, startPoint y: 85, endPoint x: 1237, endPoint y: 82, distance: 99.0
click at [1237, 82] on app-profile-header "Liza Hills star Not rated 8537.1km t. +447983722418 | liza.hills@aol.com" at bounding box center [1152, 75] width 278 height 73
click at [1236, 80] on app-profile-header "Liza Hills star Not rated 8537.1km t. +447983722418 | liza.hills@aol.com" at bounding box center [1152, 75] width 278 height 73
drag, startPoint x: 1231, startPoint y: 82, endPoint x: 1142, endPoint y: 91, distance: 89.5
click at [1142, 91] on app-profile-header "Liza Hills star Not rated 8537.1km t. +447983722418 | liza.hills@aol.com" at bounding box center [1152, 75] width 278 height 73
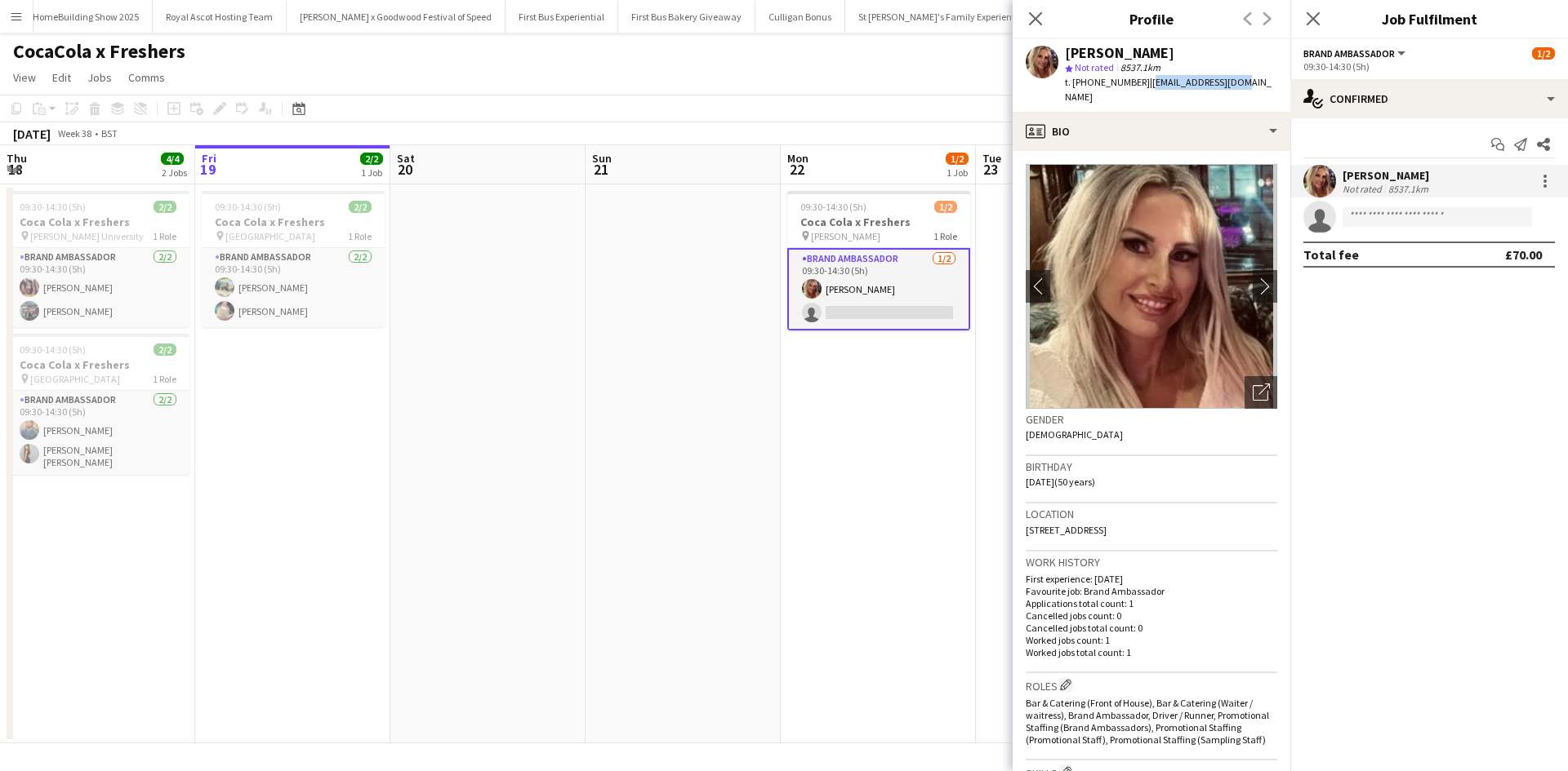
copy span "liza.hills@aol.com"
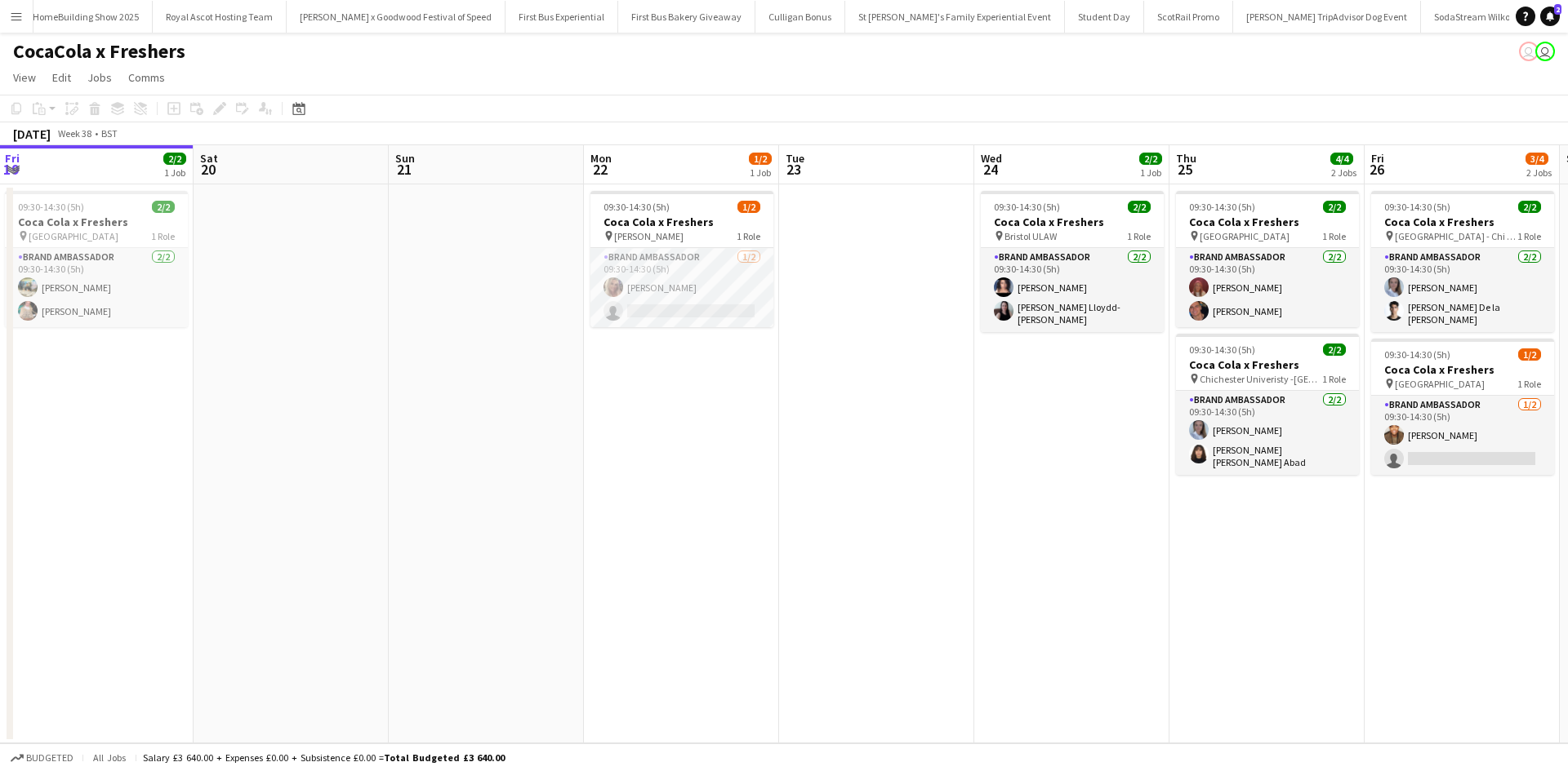
scroll to position [0, 510]
drag, startPoint x: 1003, startPoint y: 498, endPoint x: 493, endPoint y: 462, distance: 511.3
click at [493, 462] on app-calendar-viewport "Tue 16 4/4 2 Jobs Wed 17 6/6 3 Jobs Thu 18 4/4 2 Jobs Fri 19 2/2 1 Job Sat 20 S…" at bounding box center [784, 444] width 1568 height 598
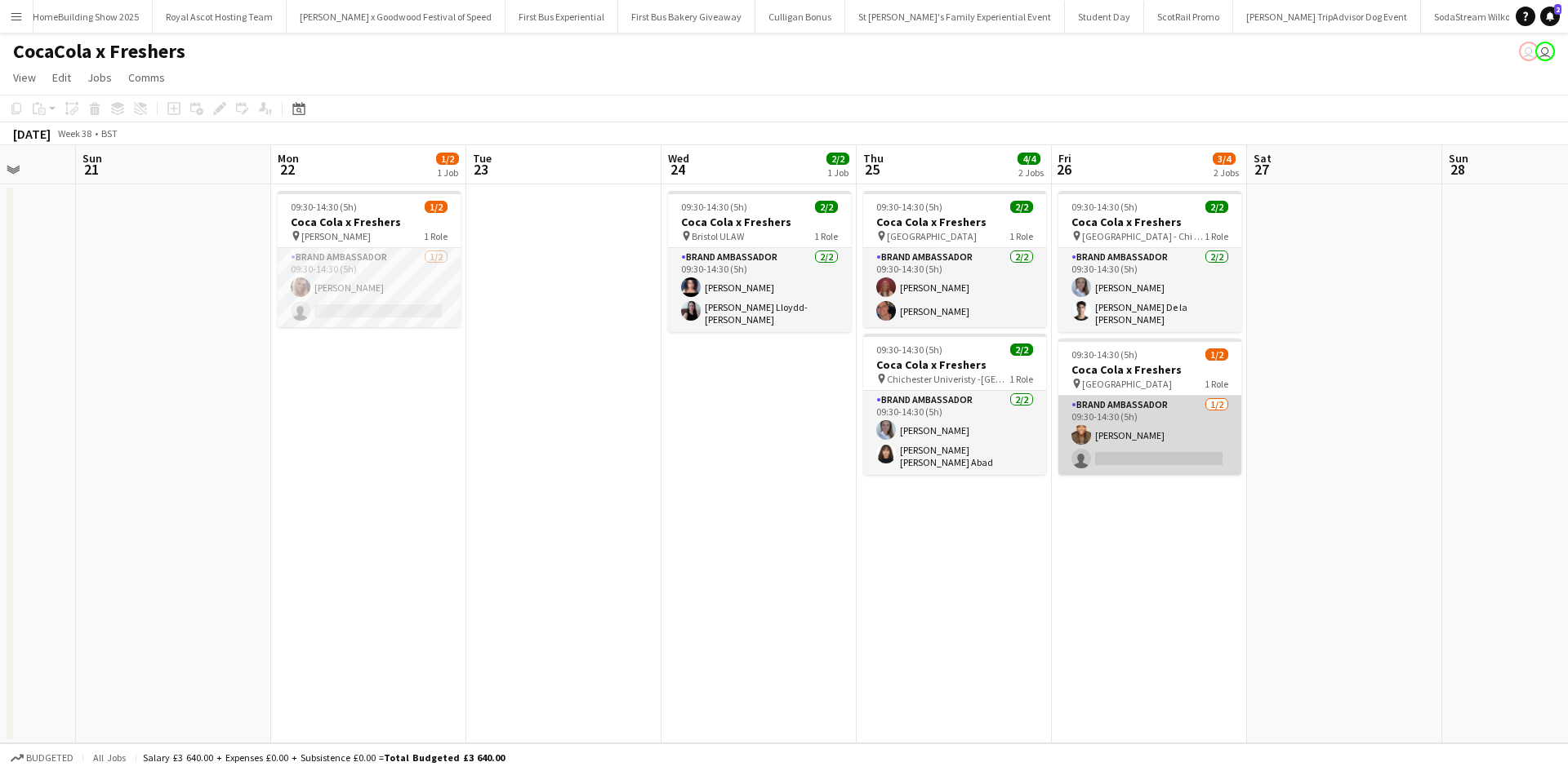
click at [1191, 424] on app-card-role "Brand Ambassador [DATE] 09:30-14:30 (5h) [PERSON_NAME] single-neutral-actions" at bounding box center [1150, 436] width 183 height 79
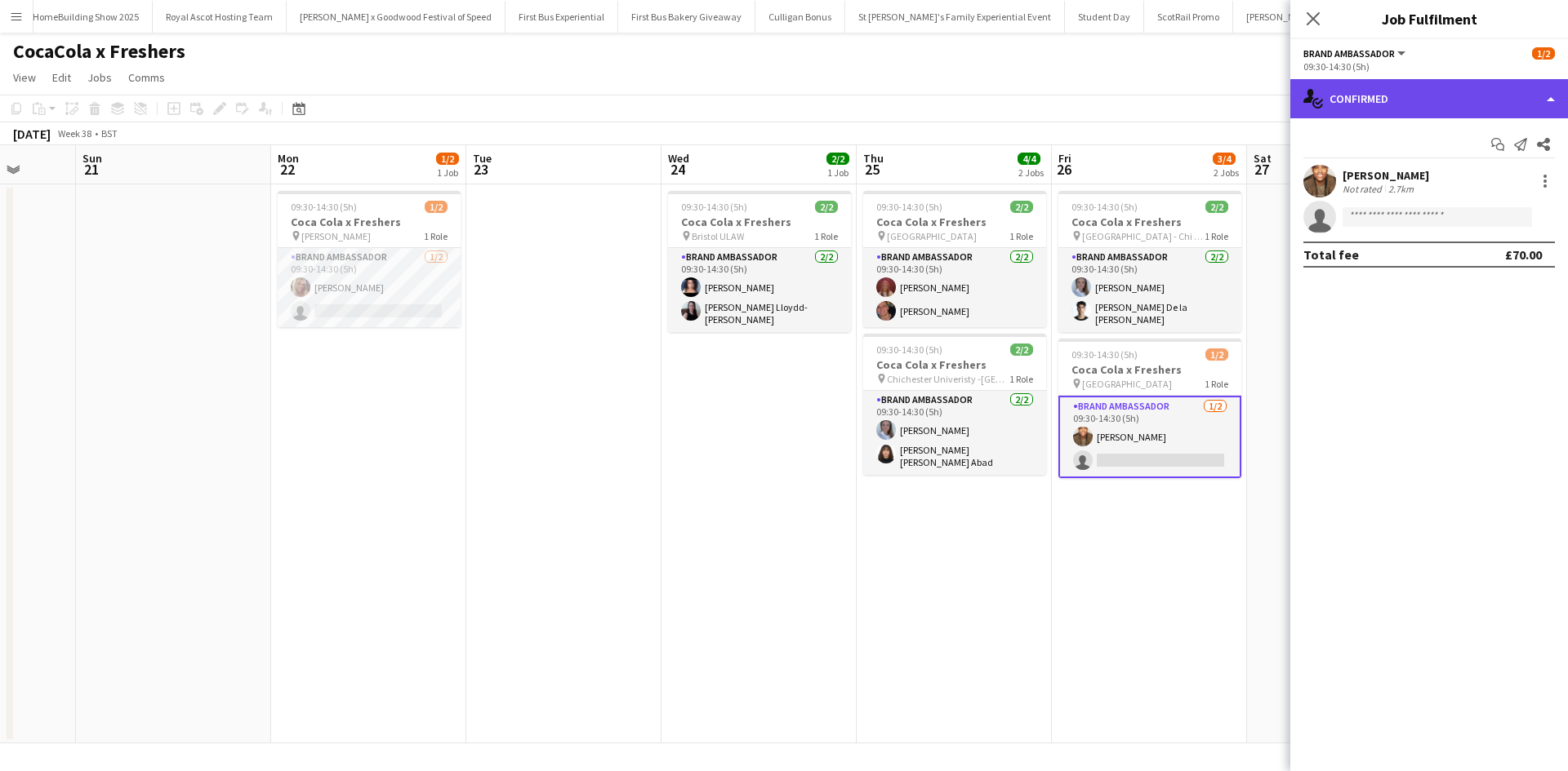
click at [1366, 111] on div "single-neutral-actions-check-2 Confirmed" at bounding box center [1430, 99] width 278 height 39
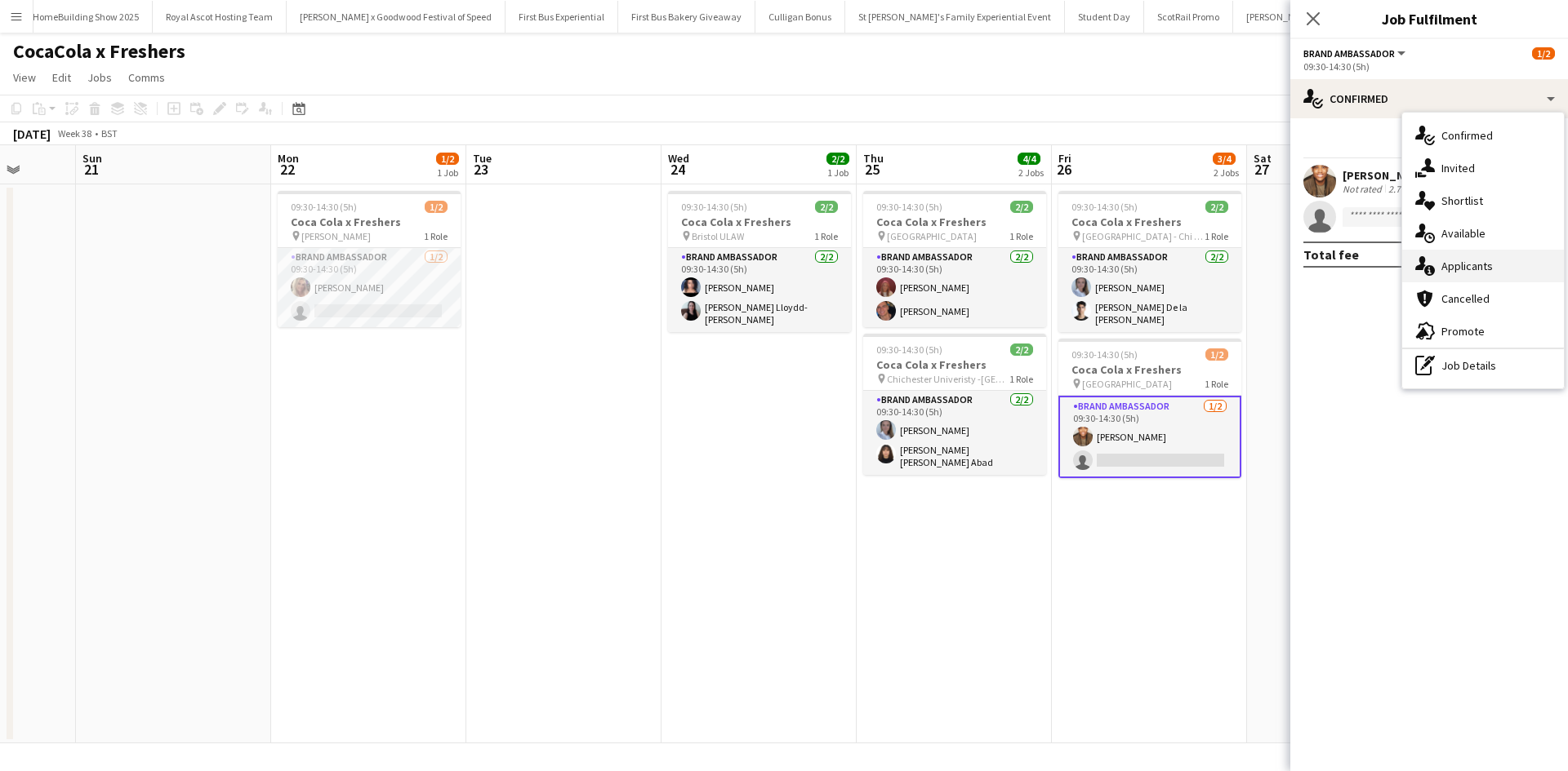
click at [1445, 265] on span "Applicants" at bounding box center [1467, 266] width 51 height 14
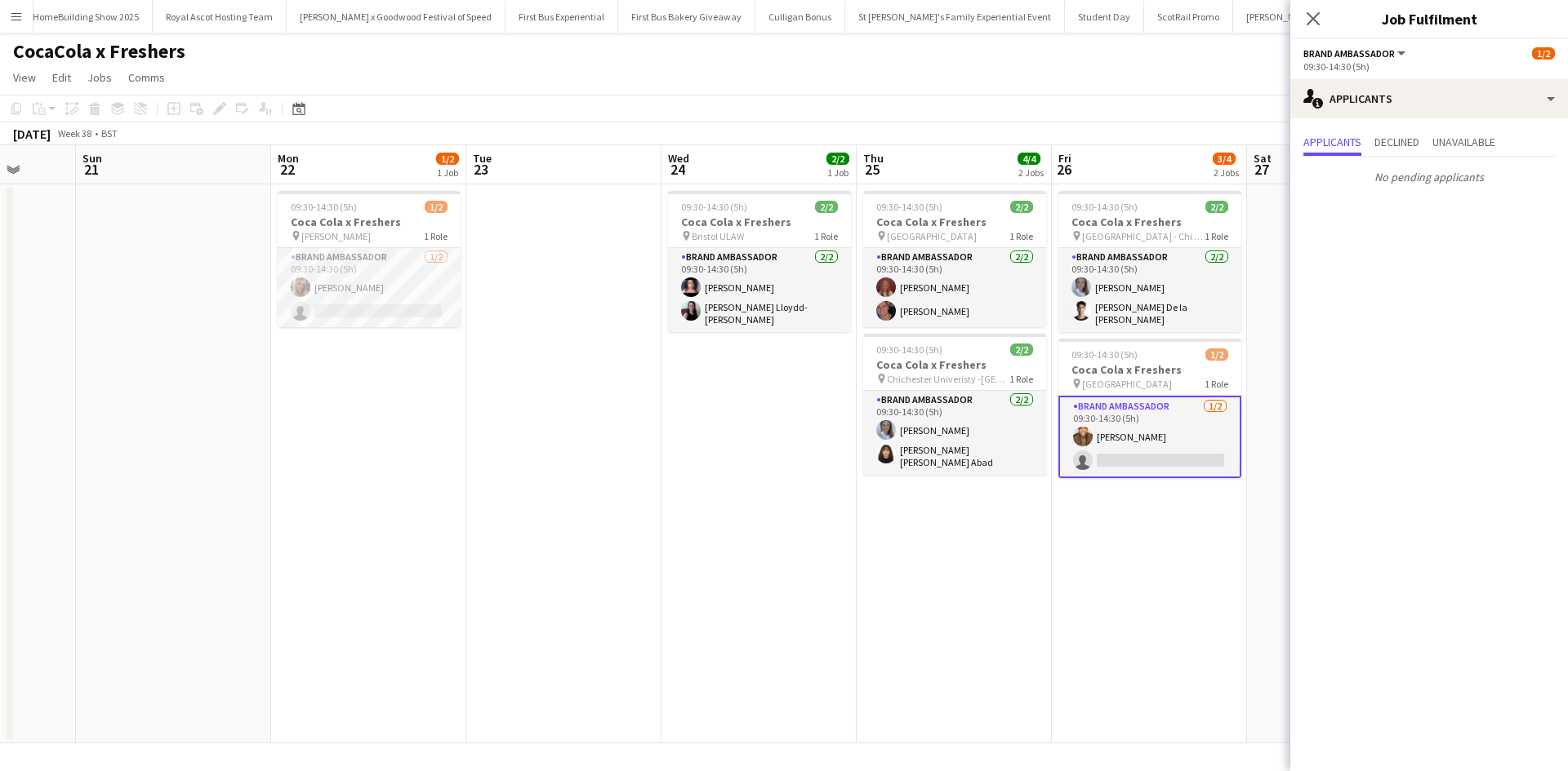
click at [1200, 611] on app-date-cell "09:30-14:30 (5h) 2/2 Coca Cola x Freshers pin [GEOGRAPHIC_DATA] - Chi Site BAX …" at bounding box center [1150, 464] width 196 height 559
